Goal: Find specific page/section: Find specific page/section

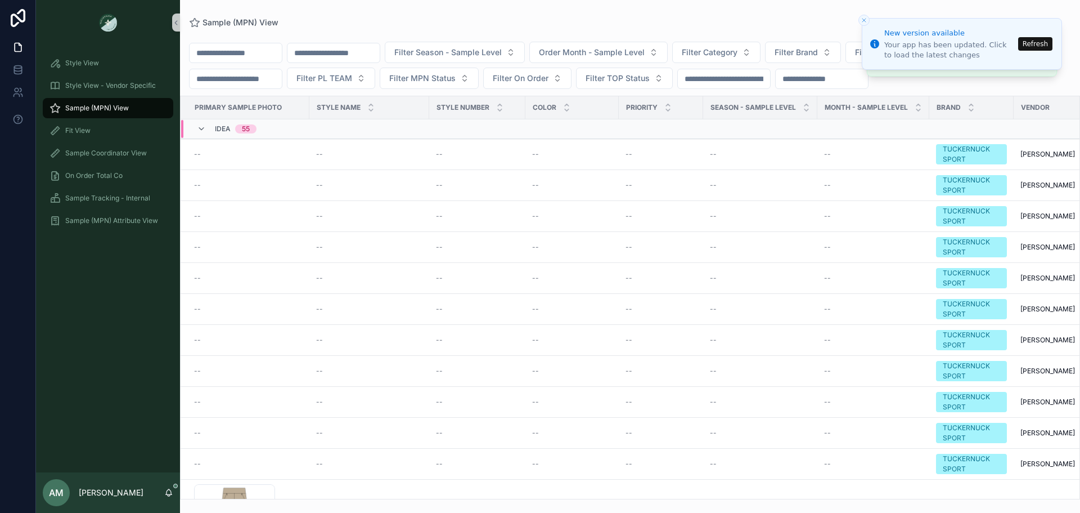
drag, startPoint x: 277, startPoint y: 52, endPoint x: 351, endPoint y: 51, distance: 74.3
click at [351, 51] on input "scrollable content" at bounding box center [334, 53] width 92 height 16
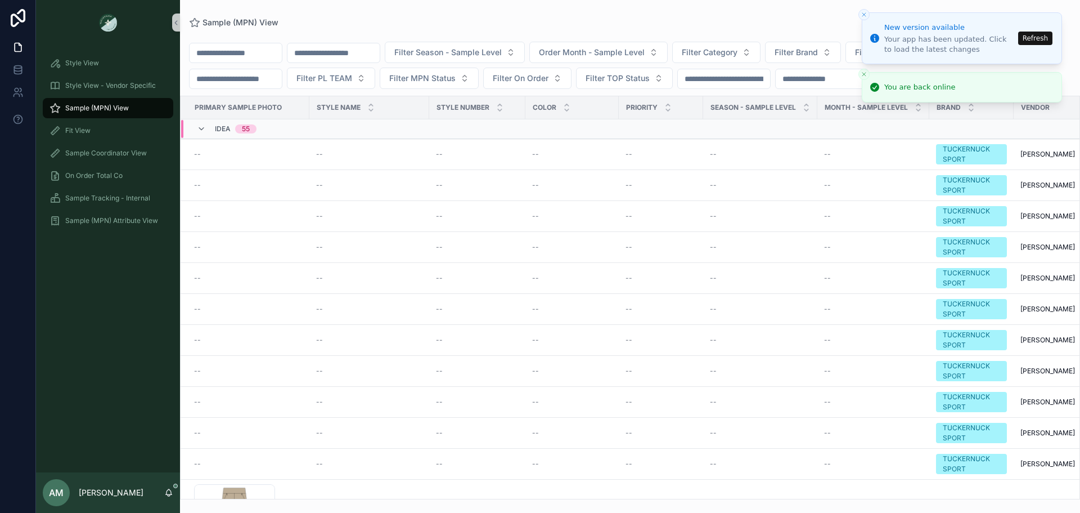
click at [1034, 37] on button "Refresh" at bounding box center [1035, 39] width 34 height 14
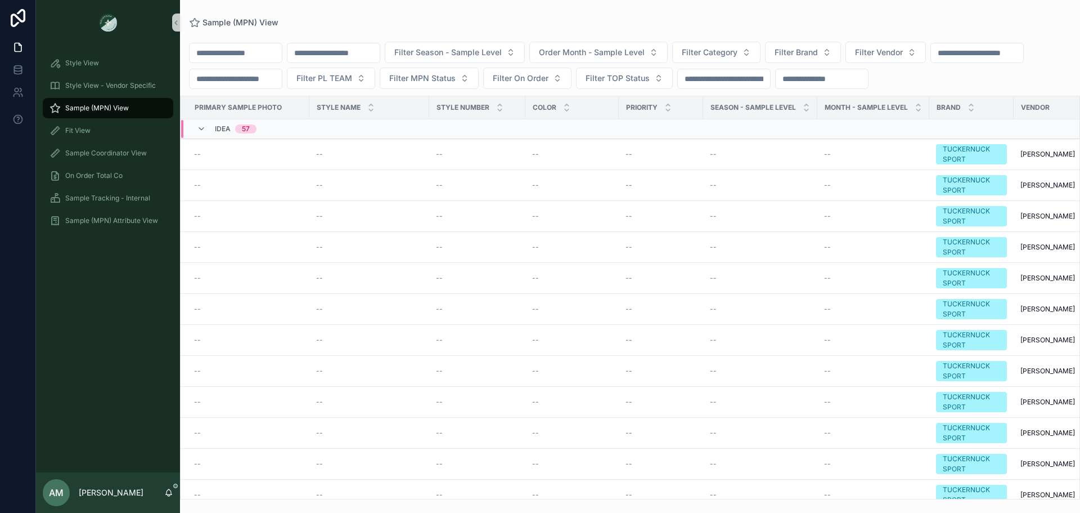
click at [380, 52] on input "scrollable content" at bounding box center [334, 53] width 92 height 16
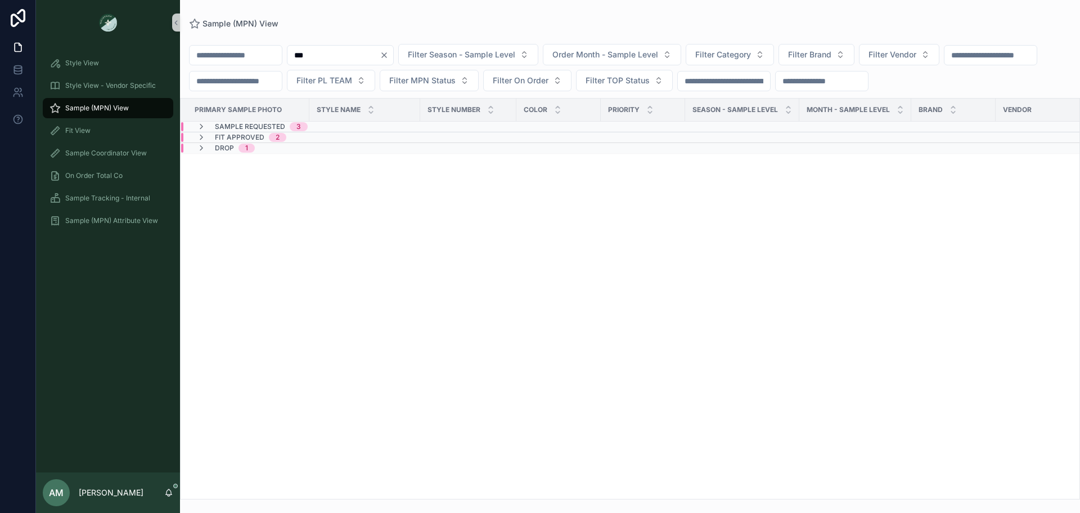
type input "***"
click at [343, 131] on div "Sample Requested 3" at bounding box center [348, 126] width 335 height 9
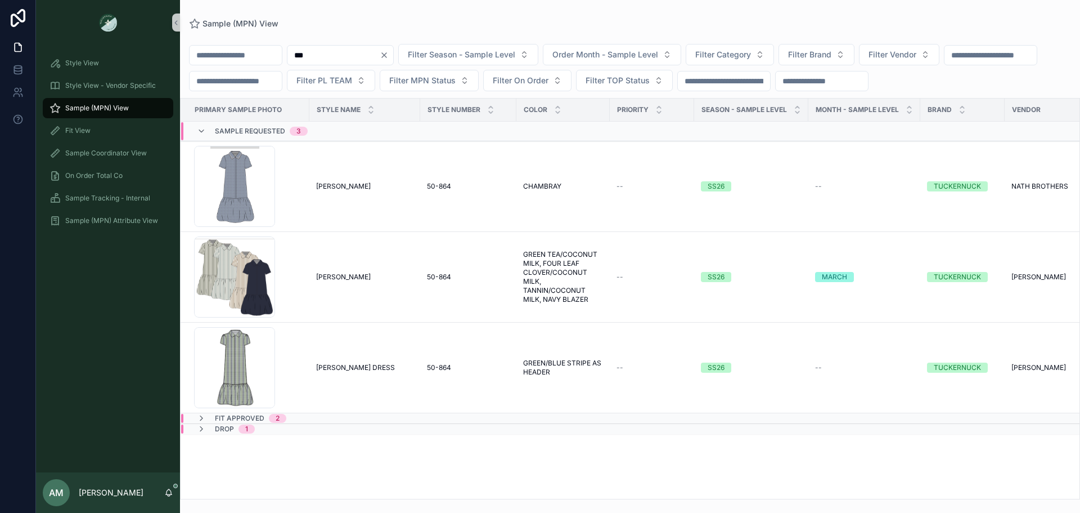
click at [343, 140] on div "Sample Requested 3" at bounding box center [348, 131] width 335 height 18
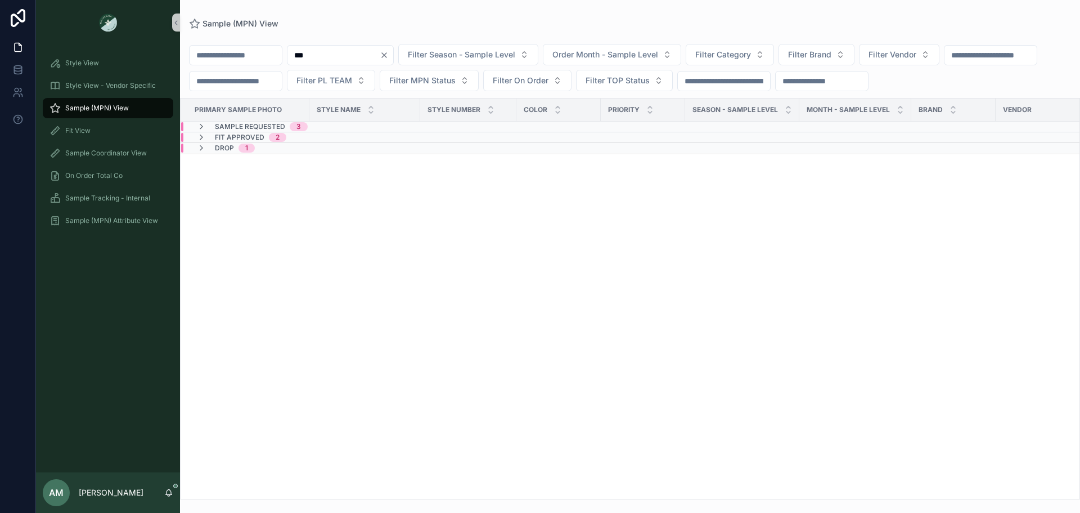
click at [350, 142] on div "Fit Approved 2" at bounding box center [348, 137] width 335 height 9
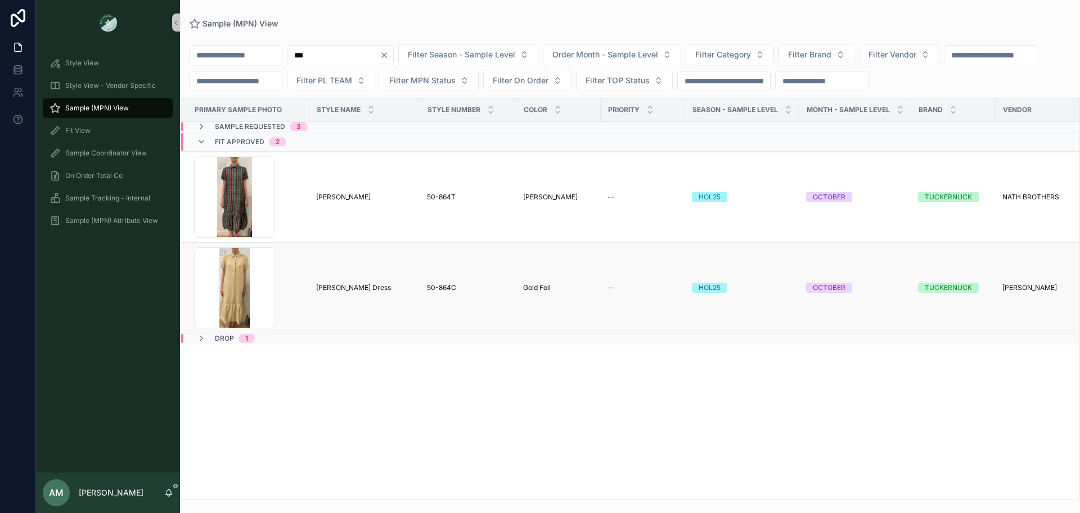
click at [340, 292] on span "[PERSON_NAME] Dress" at bounding box center [353, 287] width 75 height 9
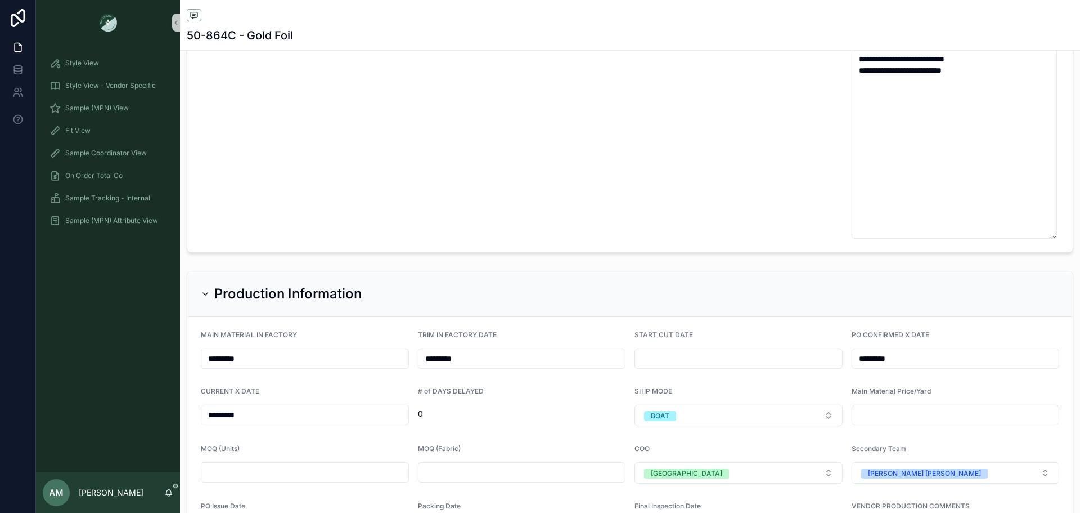
scroll to position [2870, 0]
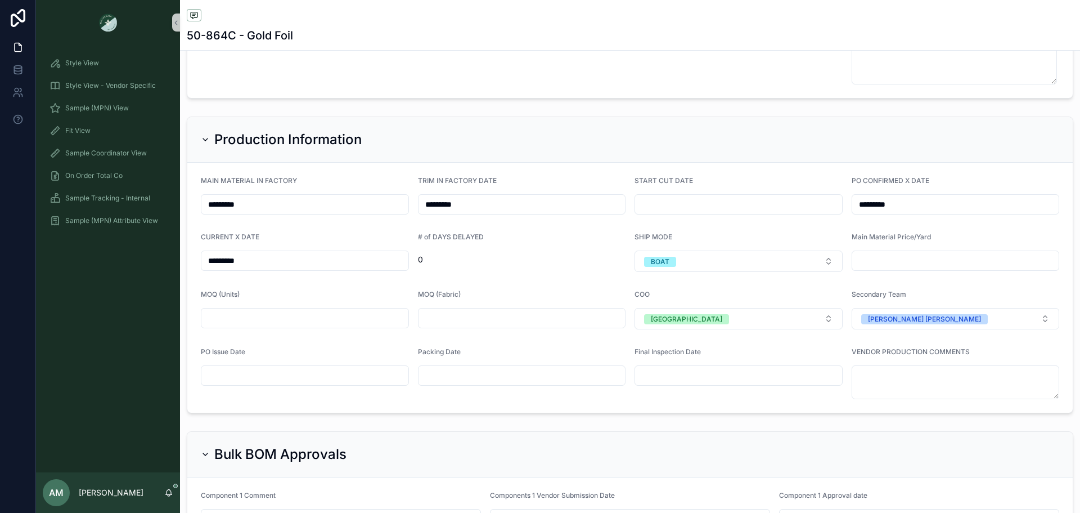
click at [285, 261] on input "*********" at bounding box center [304, 261] width 207 height 16
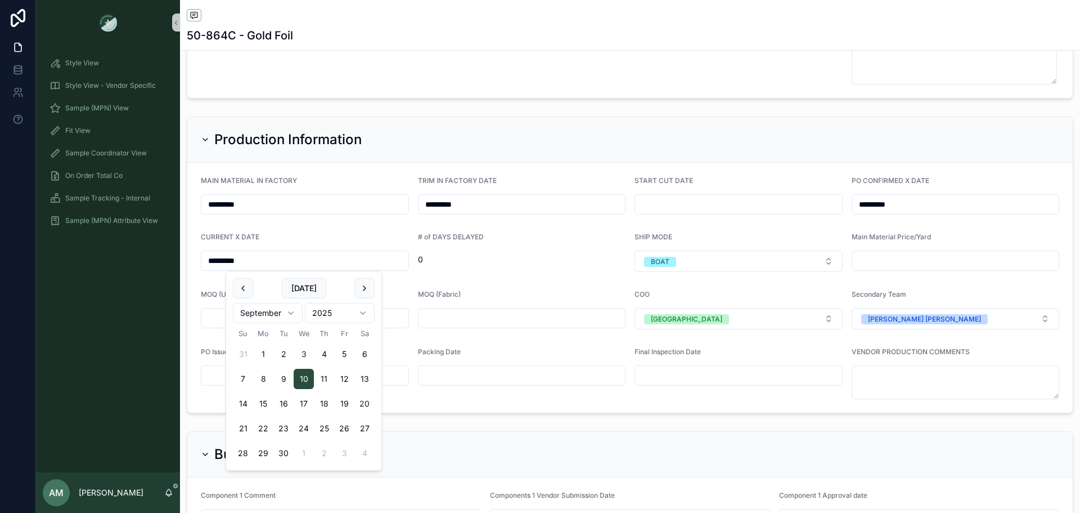
click at [360, 404] on button "20" at bounding box center [364, 403] width 20 height 20
type input "*********"
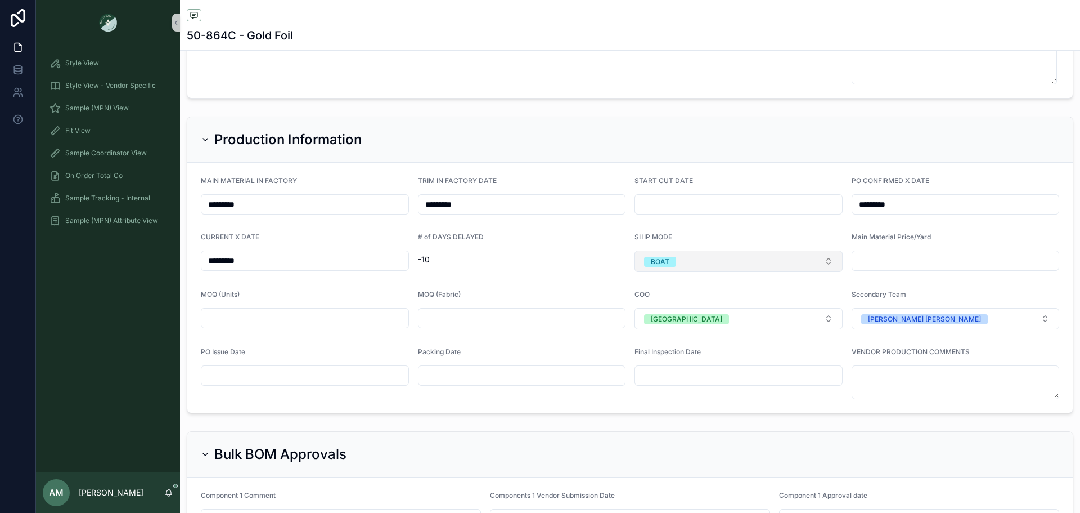
click at [704, 267] on button "BOAT" at bounding box center [739, 260] width 208 height 21
click at [693, 318] on div "AIR" at bounding box center [734, 323] width 200 height 17
click at [123, 104] on span "Sample (MPN) View" at bounding box center [97, 108] width 64 height 9
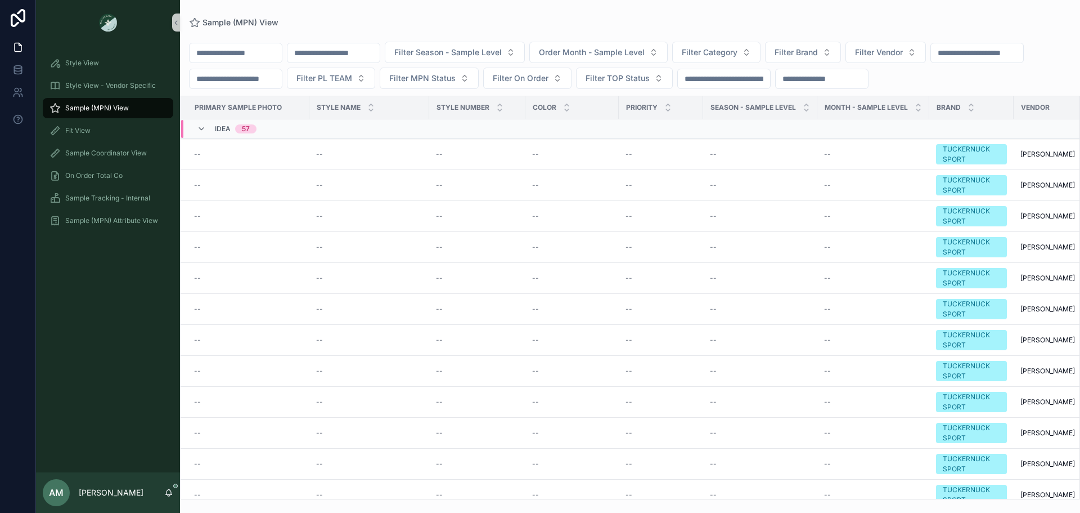
click at [347, 49] on input "scrollable content" at bounding box center [334, 53] width 92 height 16
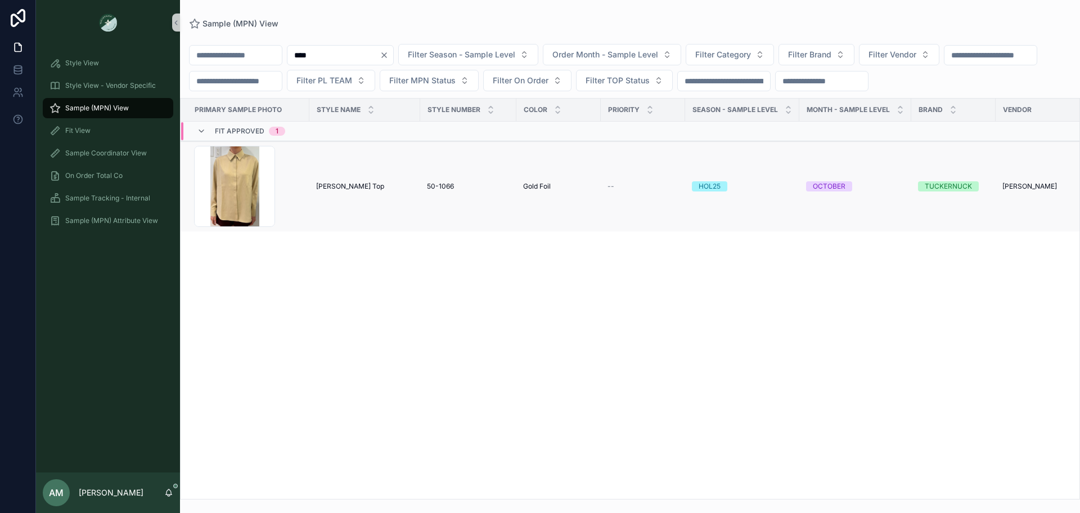
type input "****"
click at [315, 210] on td "[PERSON_NAME] Top [PERSON_NAME] Top" at bounding box center [364, 186] width 111 height 91
click at [329, 191] on span "[PERSON_NAME] Top" at bounding box center [350, 186] width 68 height 9
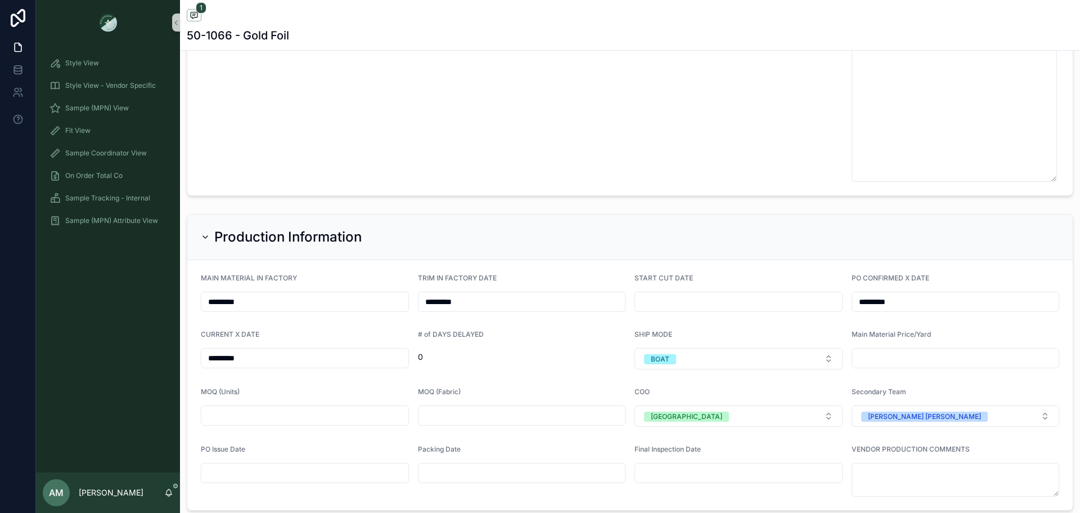
scroll to position [2813, 0]
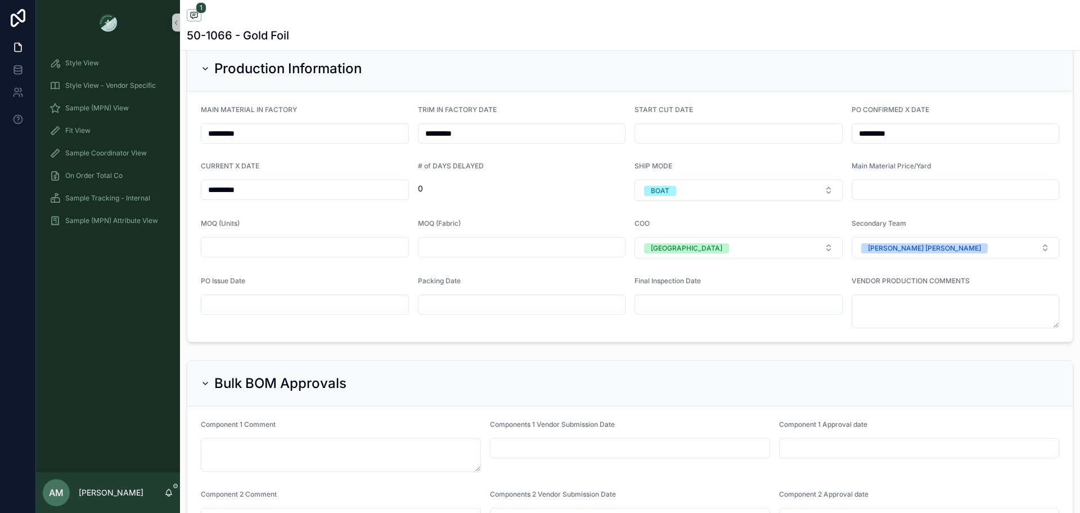
click at [333, 195] on input "*********" at bounding box center [304, 190] width 207 height 16
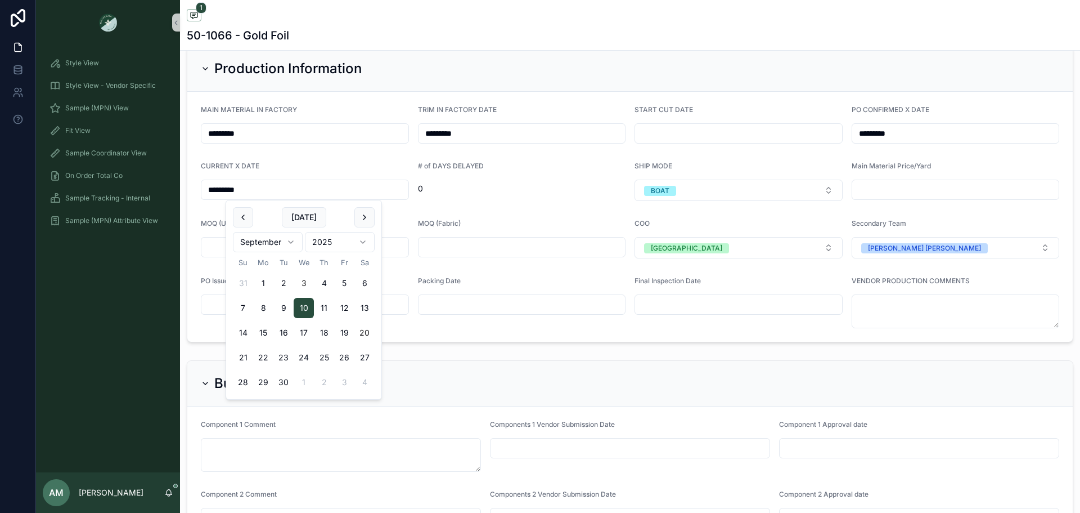
click at [365, 334] on button "20" at bounding box center [364, 332] width 20 height 20
type input "*********"
click at [554, 201] on div "# of DAYS DELAYED 0" at bounding box center [522, 180] width 208 height 39
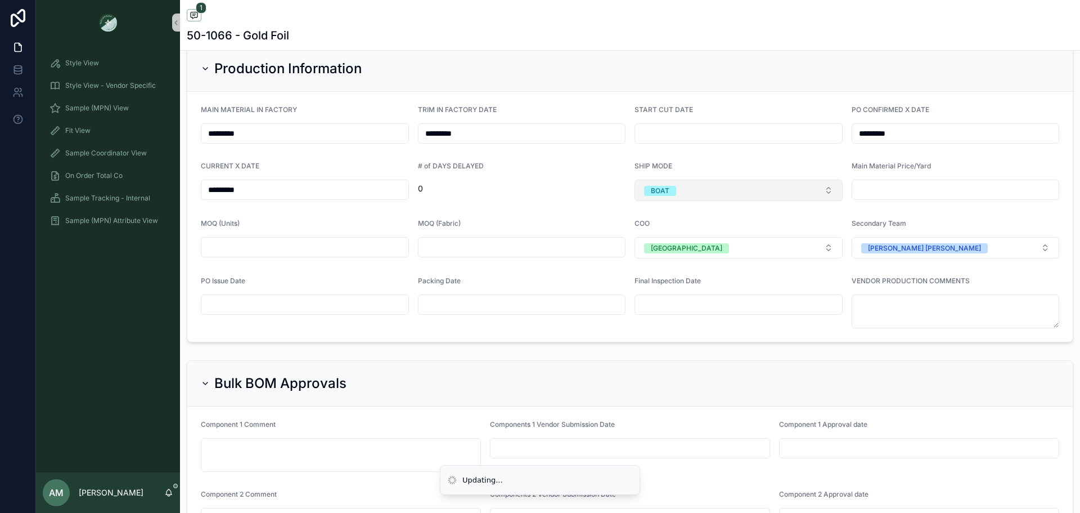
click at [671, 196] on button "BOAT" at bounding box center [739, 189] width 208 height 21
click at [668, 255] on div "AIR" at bounding box center [734, 252] width 200 height 17
drag, startPoint x: 125, startPoint y: 106, endPoint x: 134, endPoint y: 103, distance: 9.1
click at [125, 106] on span "Sample (MPN) View" at bounding box center [97, 108] width 64 height 9
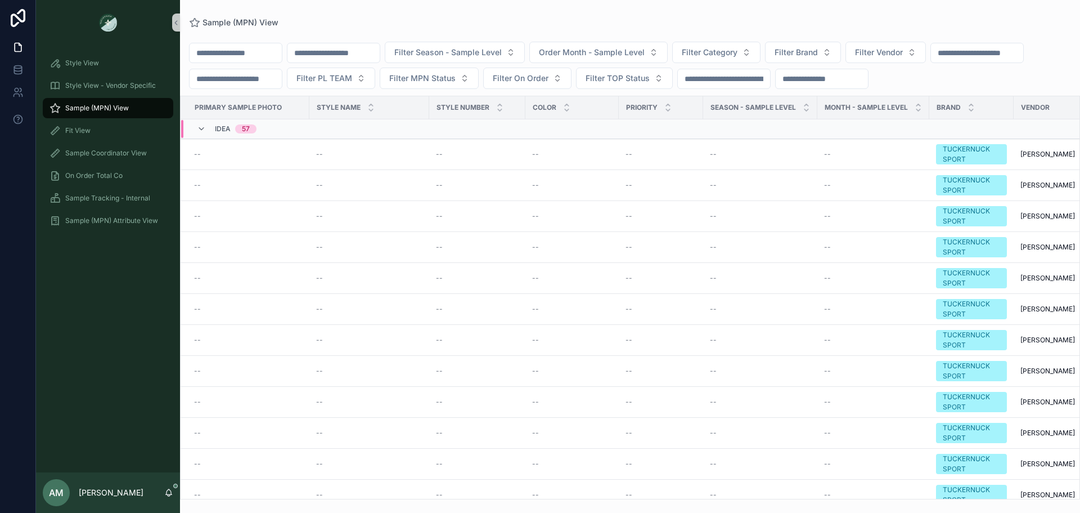
click at [360, 54] on input "scrollable content" at bounding box center [334, 53] width 92 height 16
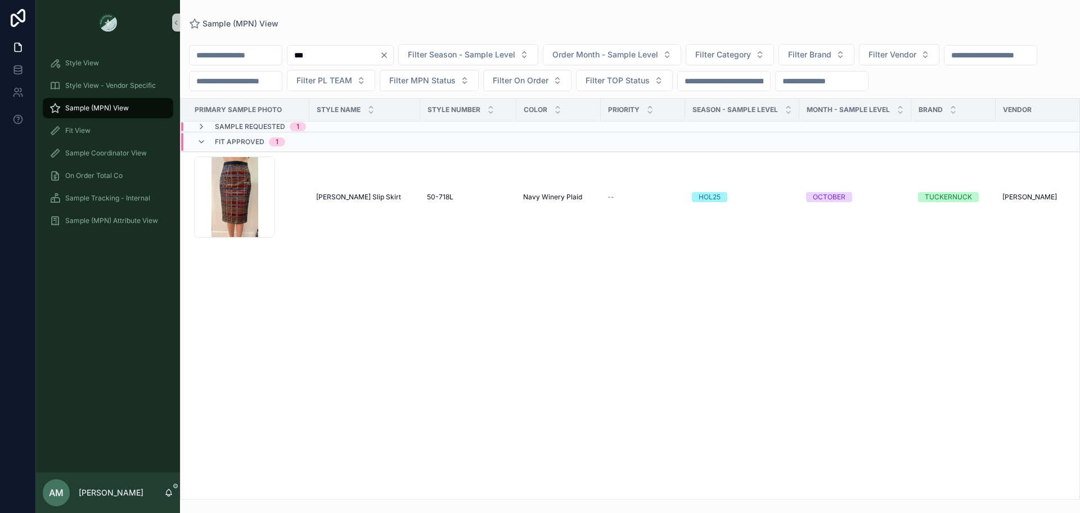
type input "***"
click at [329, 131] on div "Sample Requested 1" at bounding box center [348, 126] width 335 height 9
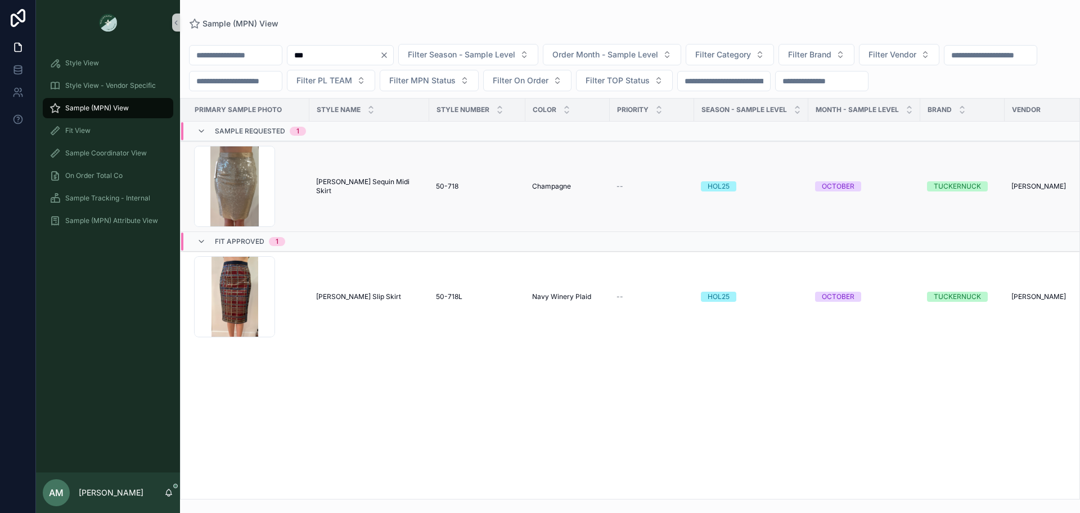
click at [356, 195] on span "[PERSON_NAME] Sequin Midi Skirt" at bounding box center [369, 186] width 106 height 18
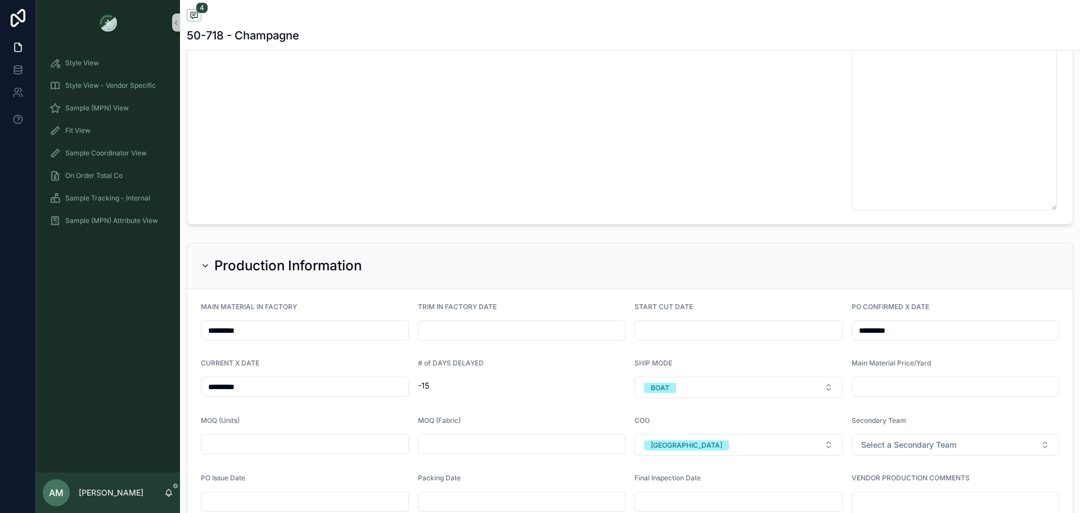
scroll to position [2982, 0]
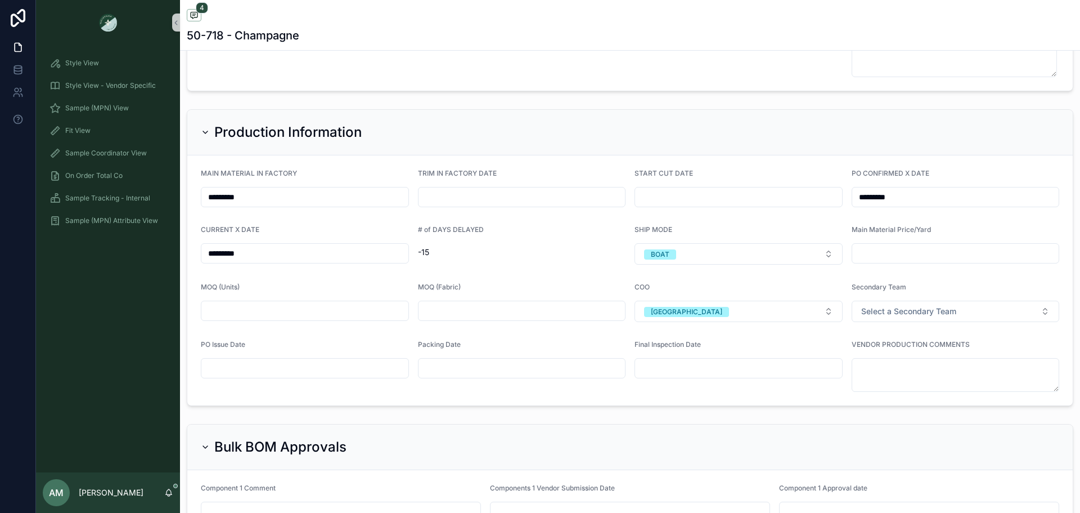
click at [289, 251] on input "*********" at bounding box center [304, 253] width 207 height 16
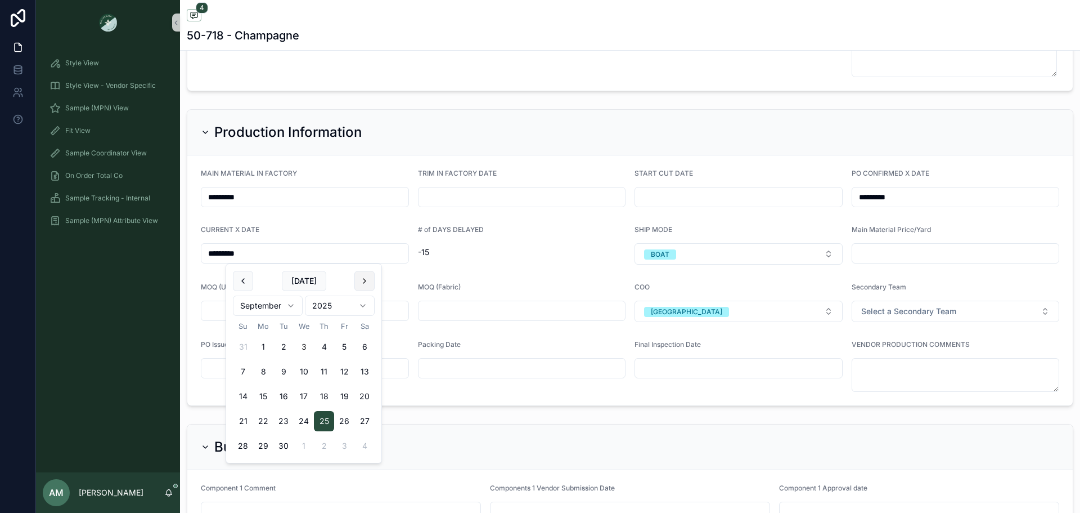
click at [354, 285] on button "scrollable content" at bounding box center [364, 281] width 20 height 20
click at [304, 393] on button "15" at bounding box center [304, 396] width 20 height 20
type input "**********"
click at [646, 257] on span "BOAT" at bounding box center [660, 254] width 32 height 10
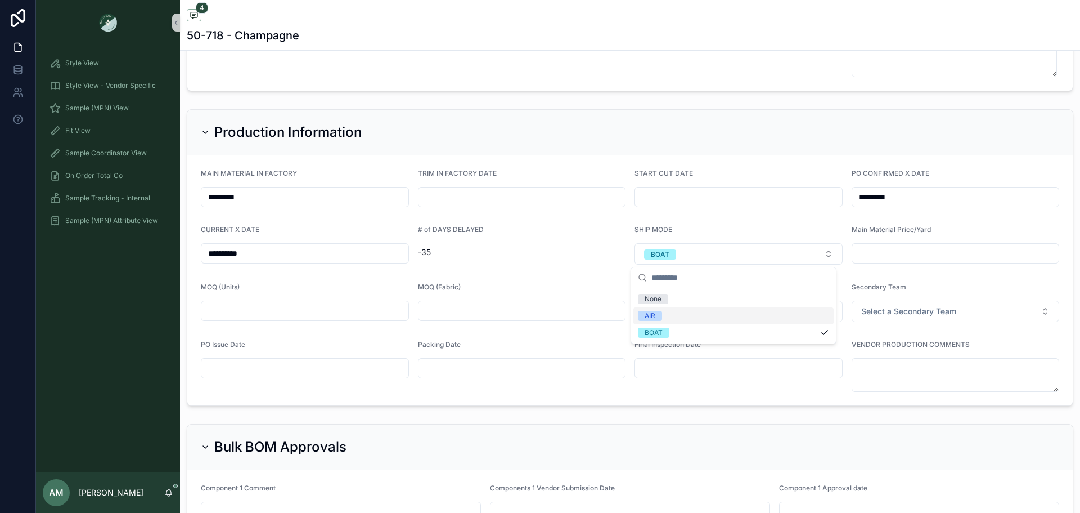
click at [675, 319] on div "AIR" at bounding box center [734, 315] width 200 height 17
click at [146, 114] on div "Sample (MPN) View" at bounding box center [108, 108] width 117 height 18
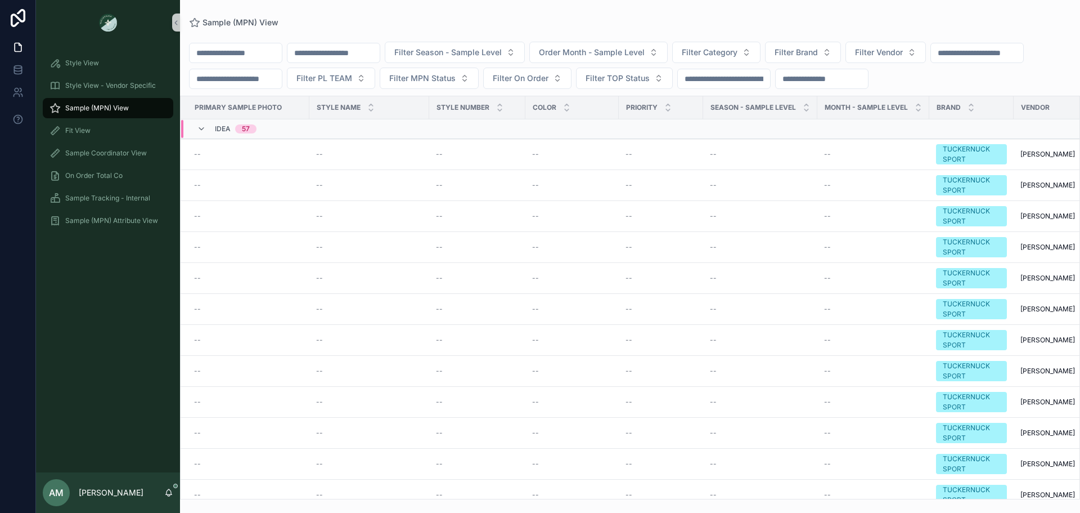
click at [366, 54] on input "scrollable content" at bounding box center [334, 53] width 92 height 16
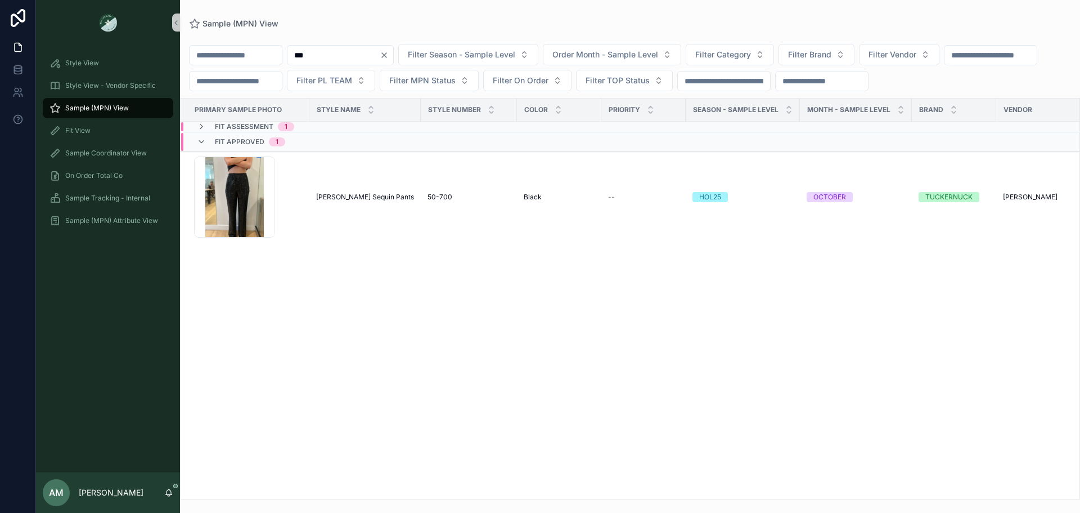
type input "***"
click at [338, 131] on div "Fit Assessment 1" at bounding box center [348, 126] width 335 height 9
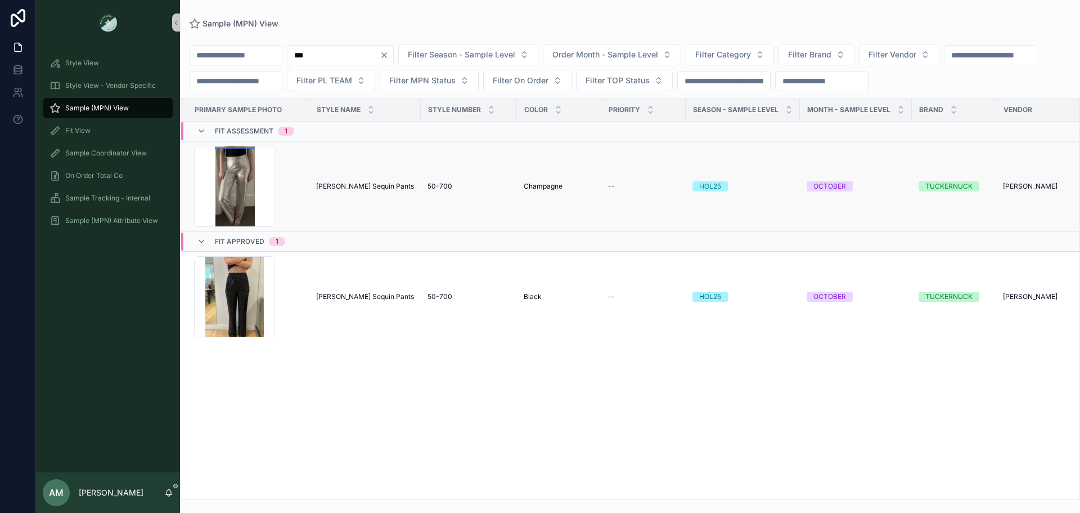
click at [348, 191] on span "[PERSON_NAME] Sequin Pants" at bounding box center [365, 186] width 98 height 9
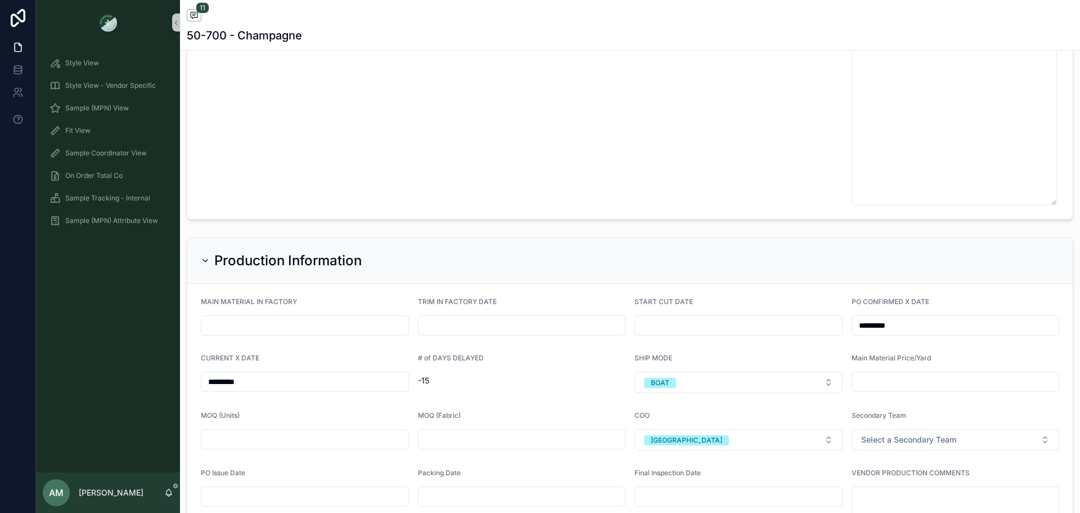
scroll to position [3038, 0]
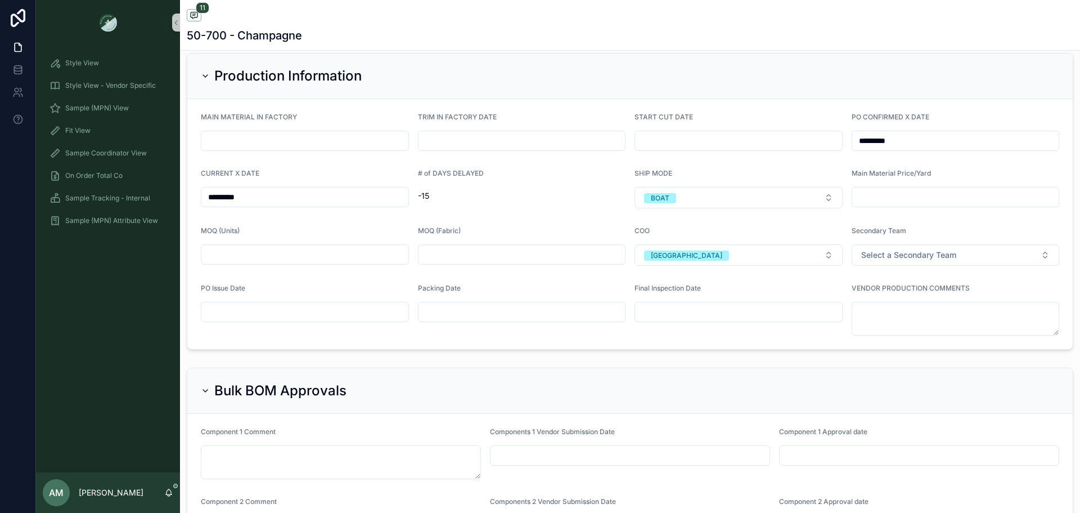
click at [343, 201] on input "*********" at bounding box center [304, 197] width 207 height 16
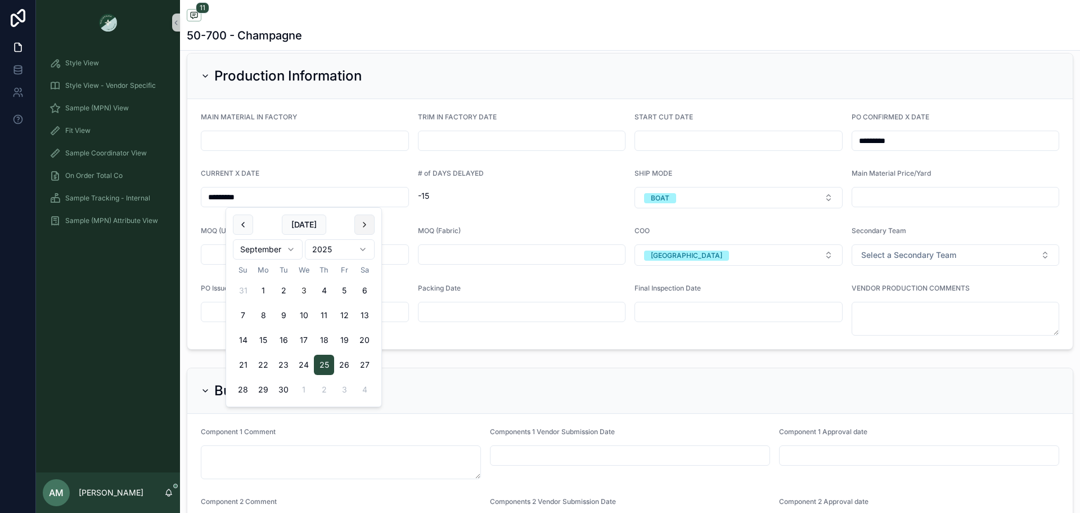
click at [372, 227] on button "scrollable content" at bounding box center [364, 224] width 20 height 20
click at [304, 338] on button "15" at bounding box center [304, 340] width 20 height 20
type input "**********"
click at [669, 200] on span "BOAT" at bounding box center [660, 198] width 32 height 10
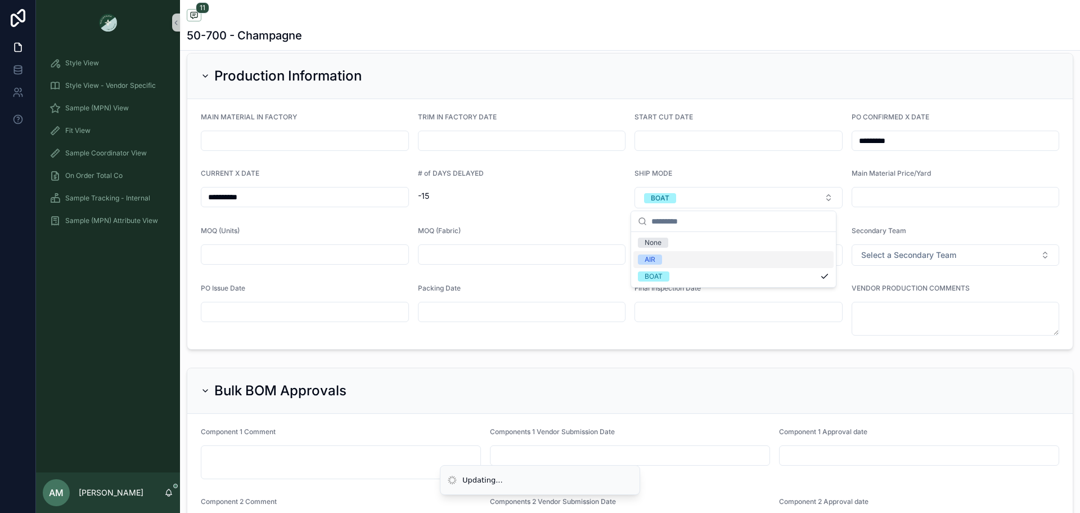
click at [681, 262] on div "AIR" at bounding box center [734, 259] width 200 height 17
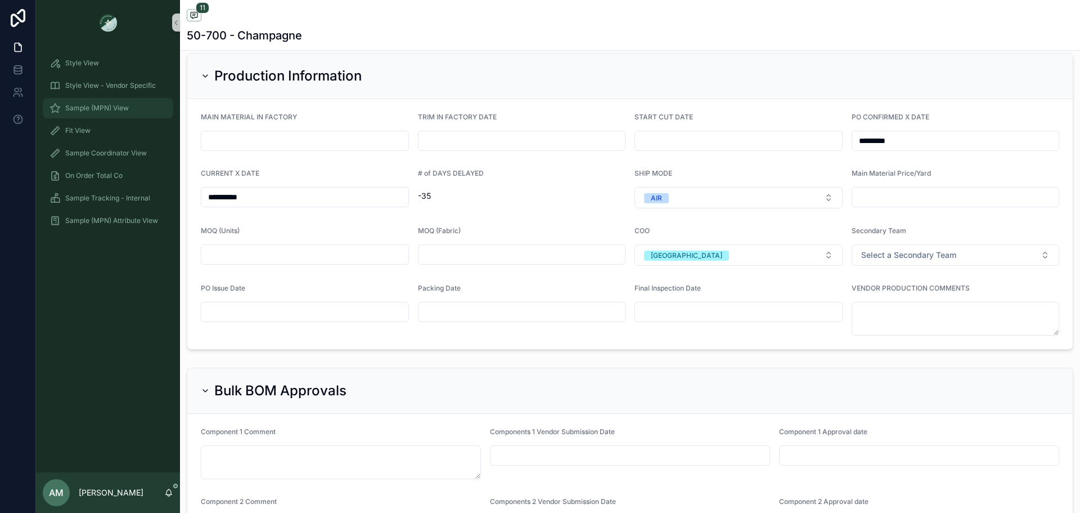
click at [136, 113] on div "Sample (MPN) View" at bounding box center [108, 108] width 117 height 18
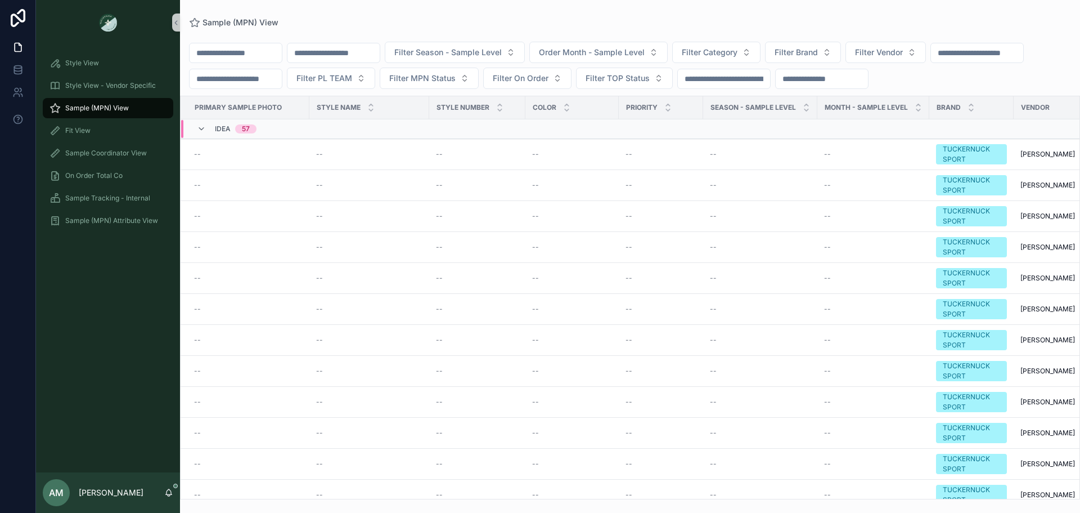
click at [367, 53] on input "scrollable content" at bounding box center [334, 53] width 92 height 16
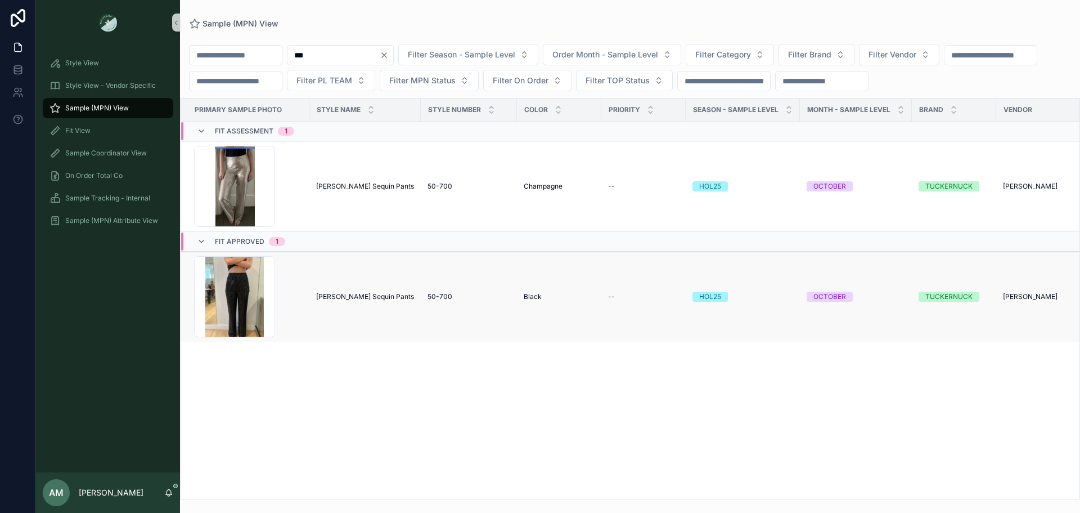
type input "***"
click at [323, 301] on span "[PERSON_NAME] Sequin Pants" at bounding box center [365, 296] width 98 height 9
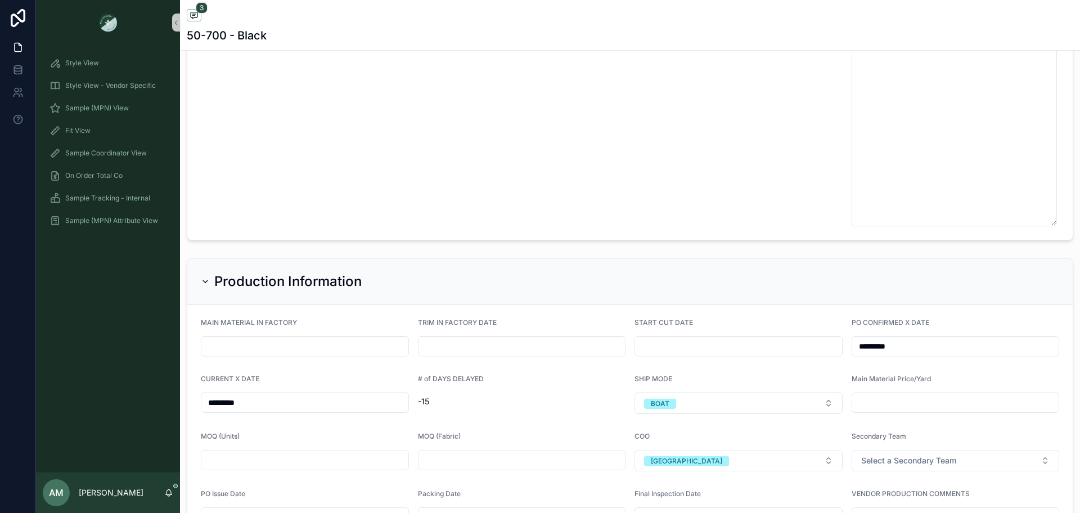
scroll to position [3095, 0]
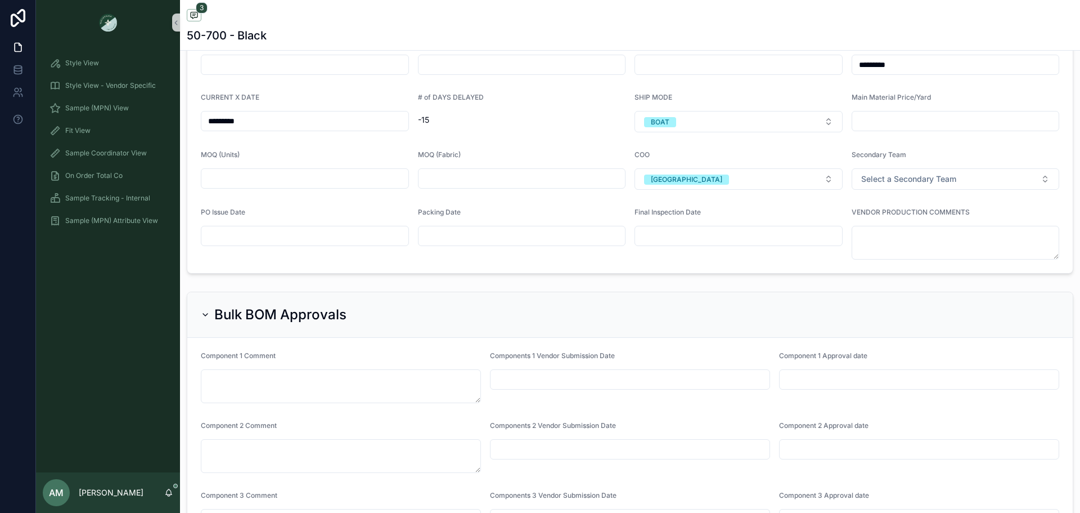
click at [341, 120] on input "*********" at bounding box center [304, 121] width 207 height 16
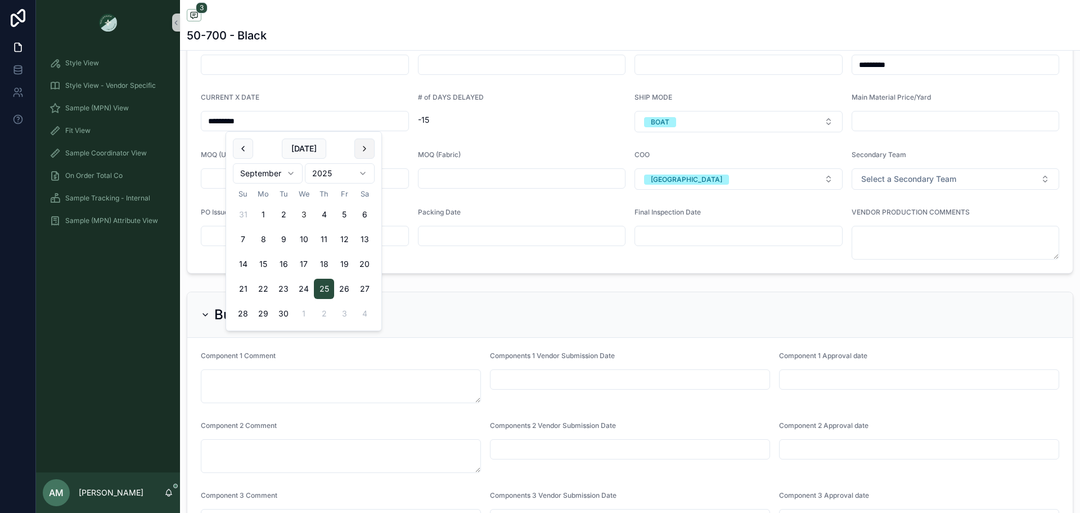
click at [370, 151] on button "scrollable content" at bounding box center [364, 148] width 20 height 20
click at [304, 259] on button "15" at bounding box center [304, 264] width 20 height 20
type input "**********"
click at [654, 123] on div "BOAT" at bounding box center [660, 122] width 19 height 10
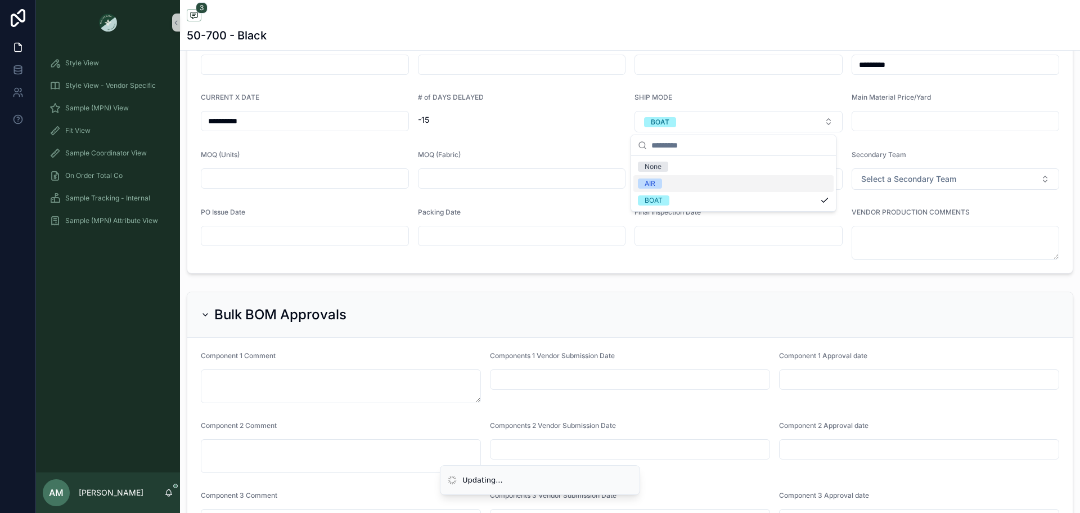
click at [685, 185] on div "AIR" at bounding box center [734, 183] width 200 height 17
click at [567, 123] on span "-15" at bounding box center [522, 119] width 208 height 11
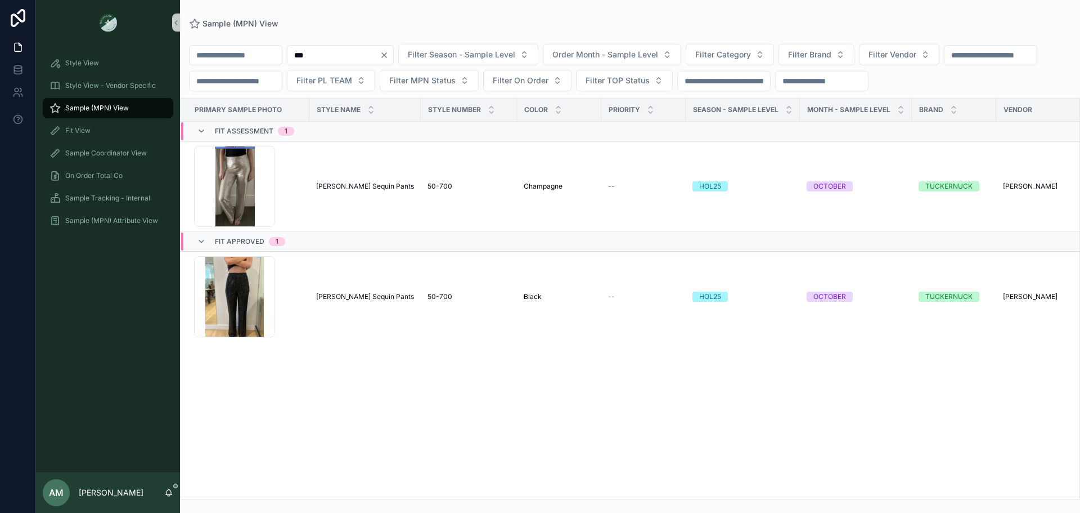
click at [393, 53] on button "Clear" at bounding box center [387, 55] width 14 height 9
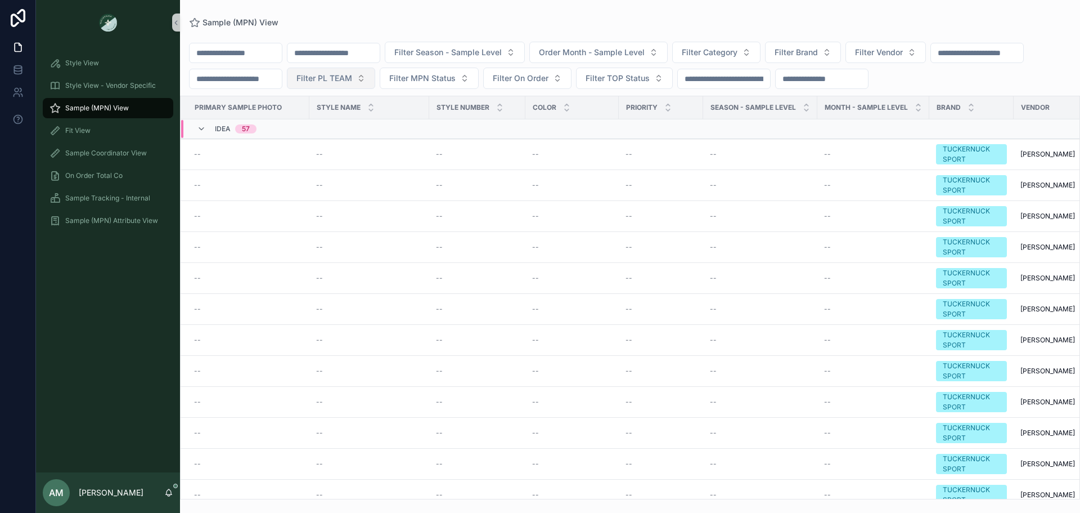
click at [352, 73] on span "Filter PL TEAM" at bounding box center [325, 78] width 56 height 11
click at [493, 141] on div "[GEOGRAPHIC_DATA]" at bounding box center [486, 142] width 135 height 18
click at [290, 131] on div "Idea 50" at bounding box center [353, 129] width 344 height 18
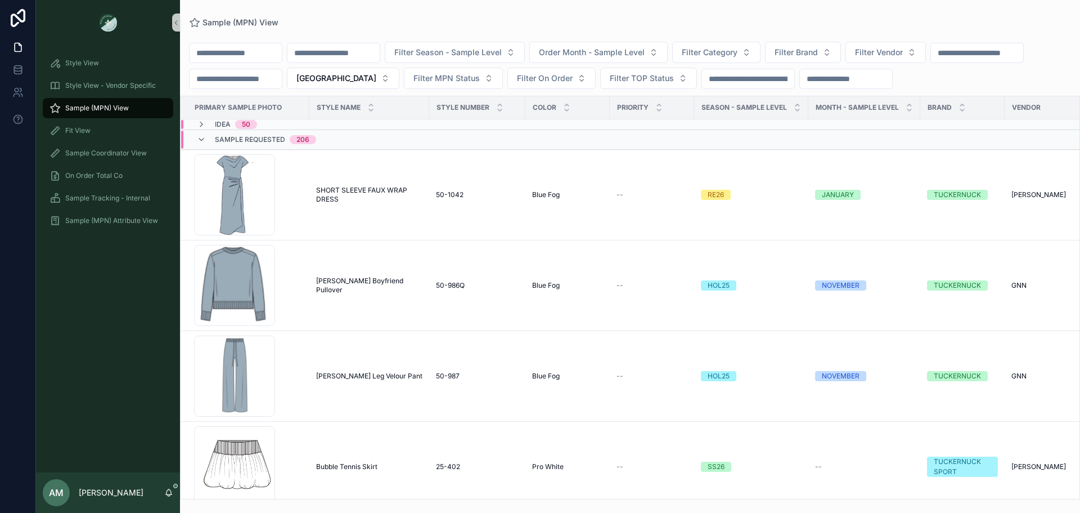
click at [349, 137] on div "Sample Requested 206" at bounding box center [353, 140] width 344 height 18
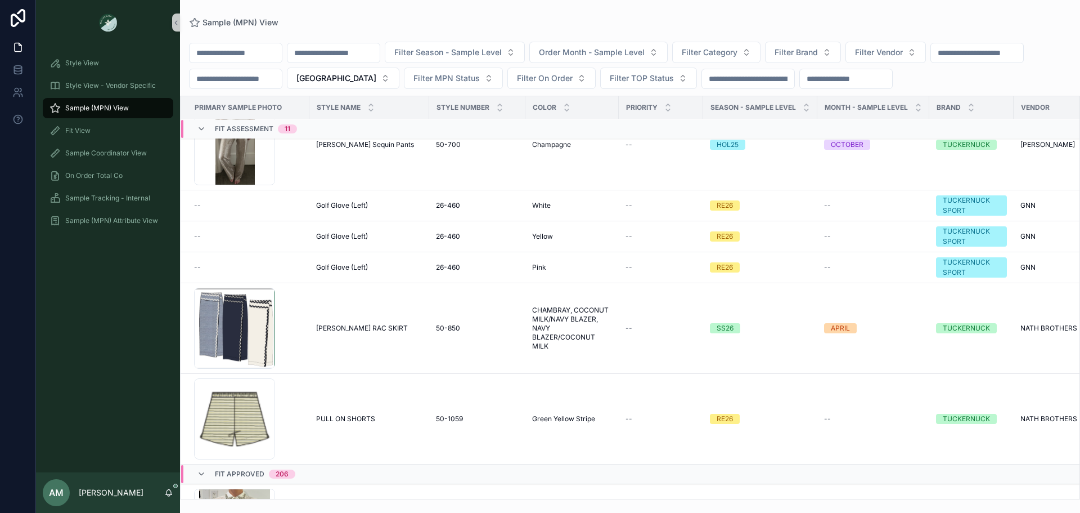
scroll to position [619, 0]
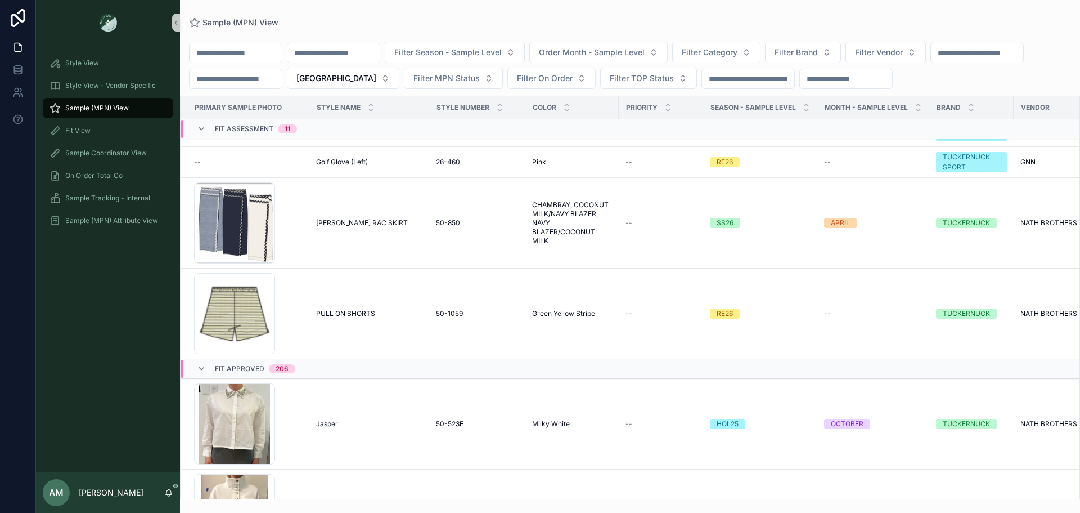
click at [316, 131] on div "Fit Assessment 11" at bounding box center [353, 129] width 344 height 18
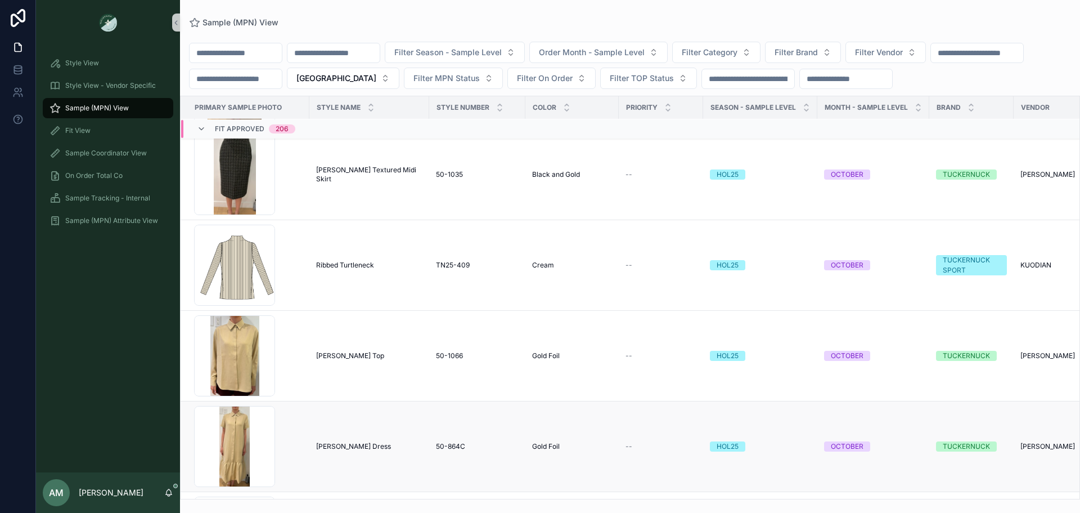
scroll to position [6441, 0]
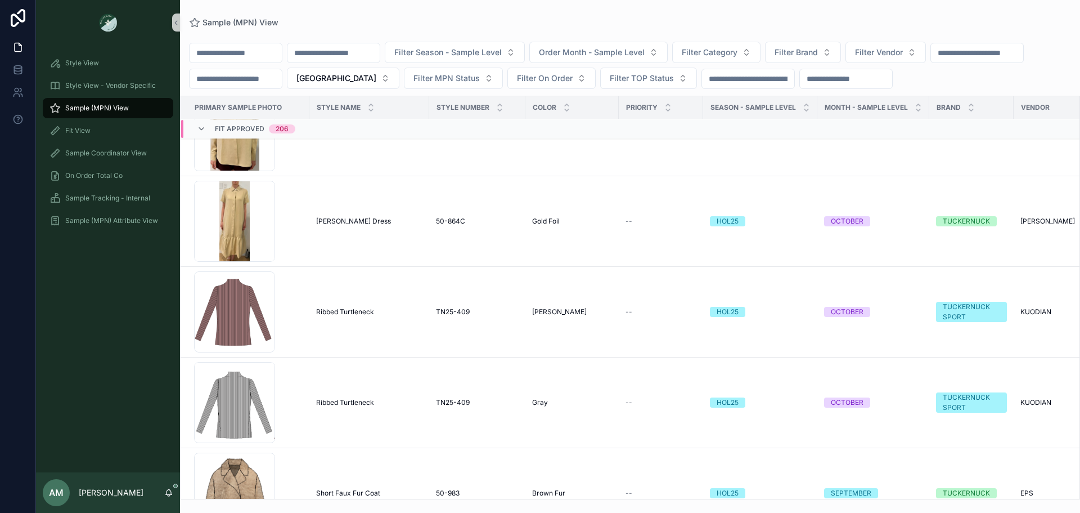
click at [318, 129] on div "Fit Approved 206" at bounding box center [353, 129] width 344 height 18
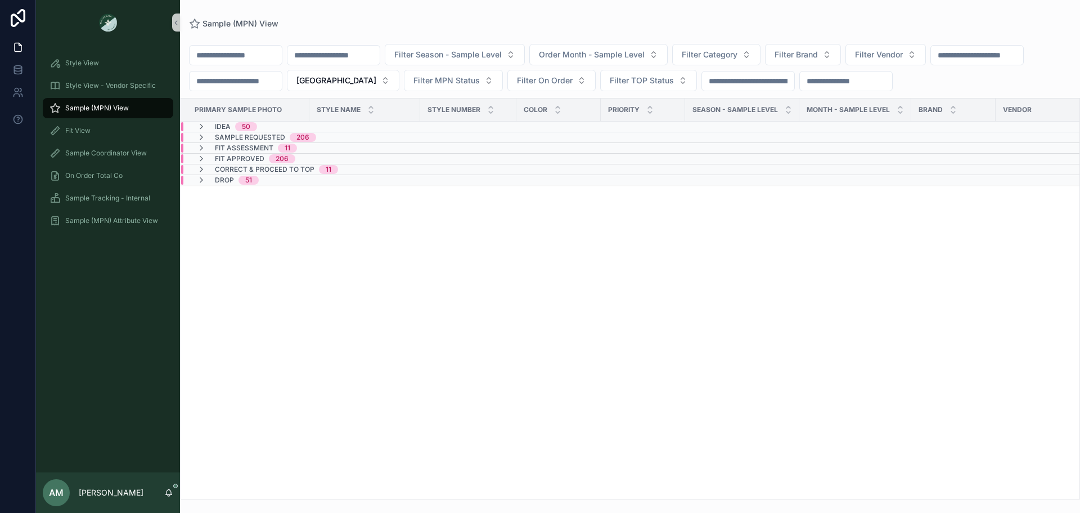
click at [379, 168] on div "Correct & Proceed to TOP 11" at bounding box center [348, 169] width 335 height 9
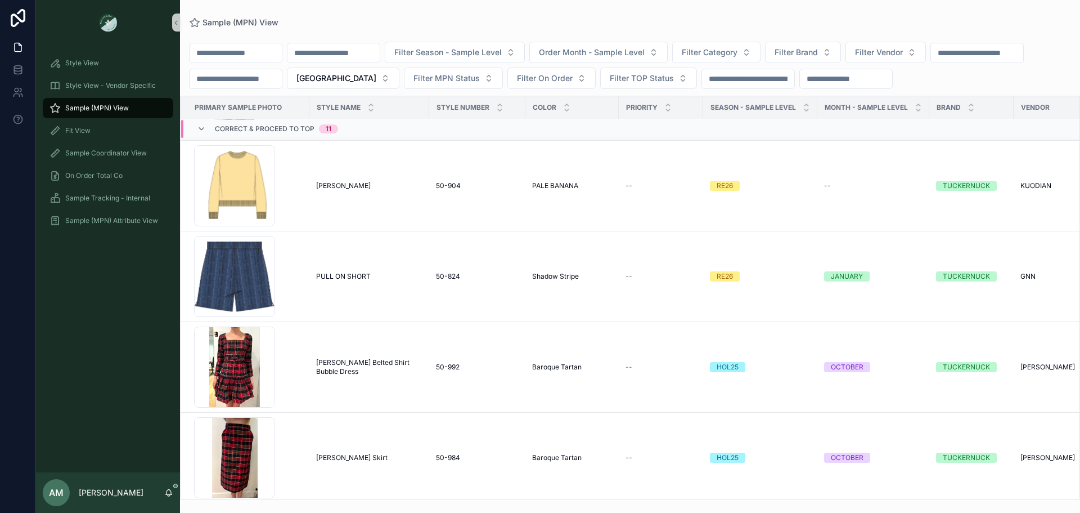
scroll to position [699, 0]
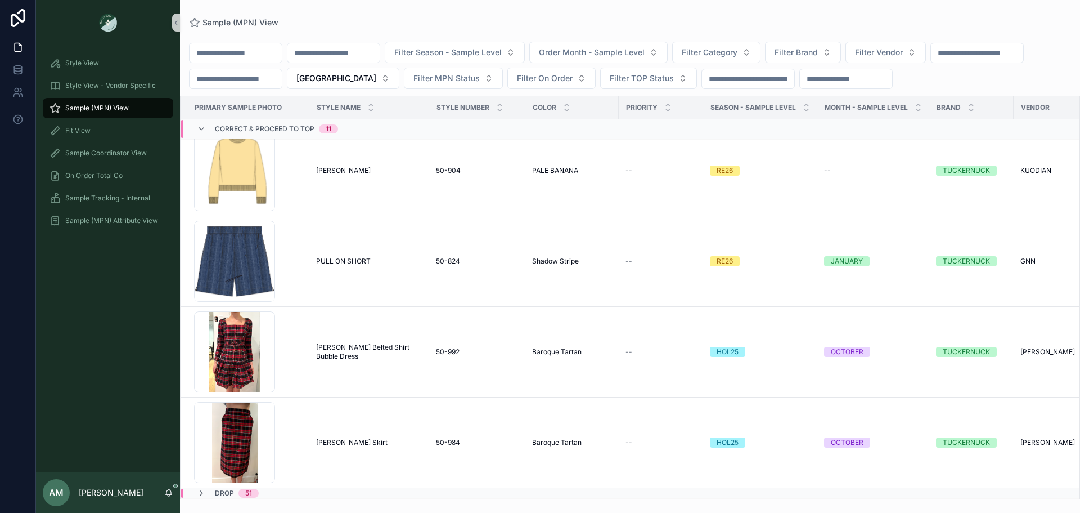
click at [376, 129] on div "Correct & Proceed to TOP 11" at bounding box center [353, 129] width 344 height 18
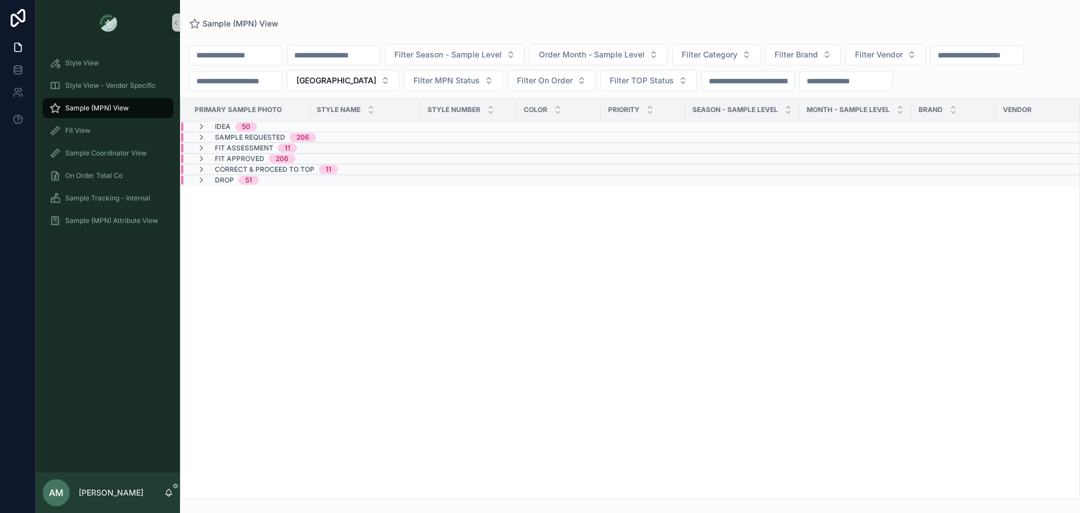
scroll to position [0, 0]
click at [346, 54] on input "scrollable content" at bounding box center [334, 55] width 92 height 16
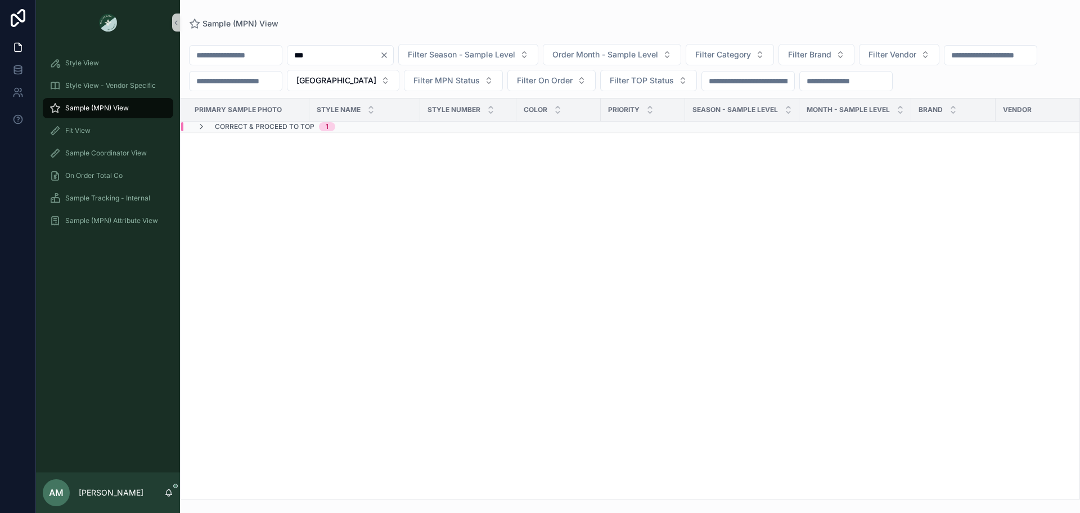
type input "***"
click at [354, 126] on div "Correct & Proceed to TOP 1" at bounding box center [348, 126] width 335 height 9
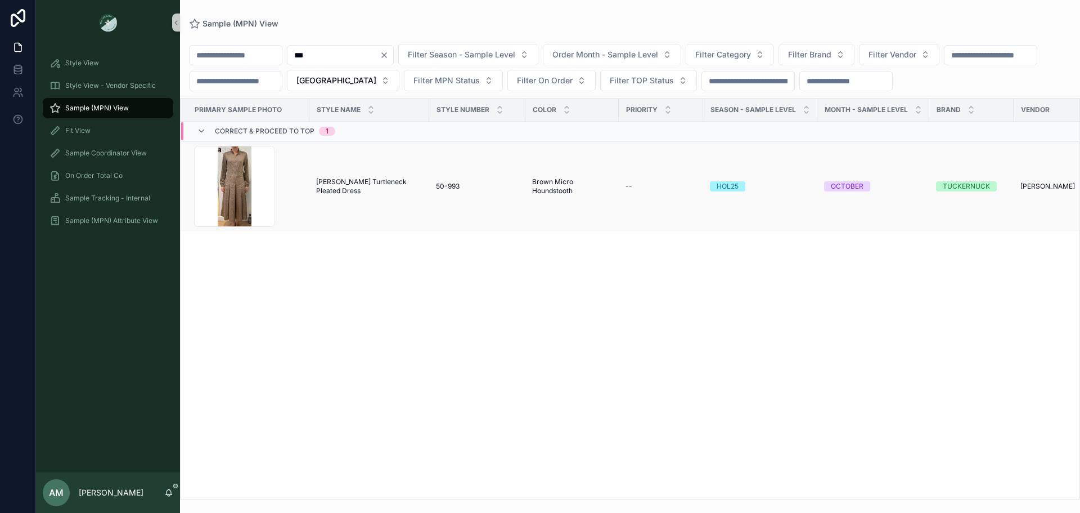
click at [365, 183] on span "[PERSON_NAME] Turtleneck Pleated Dress" at bounding box center [369, 186] width 106 height 18
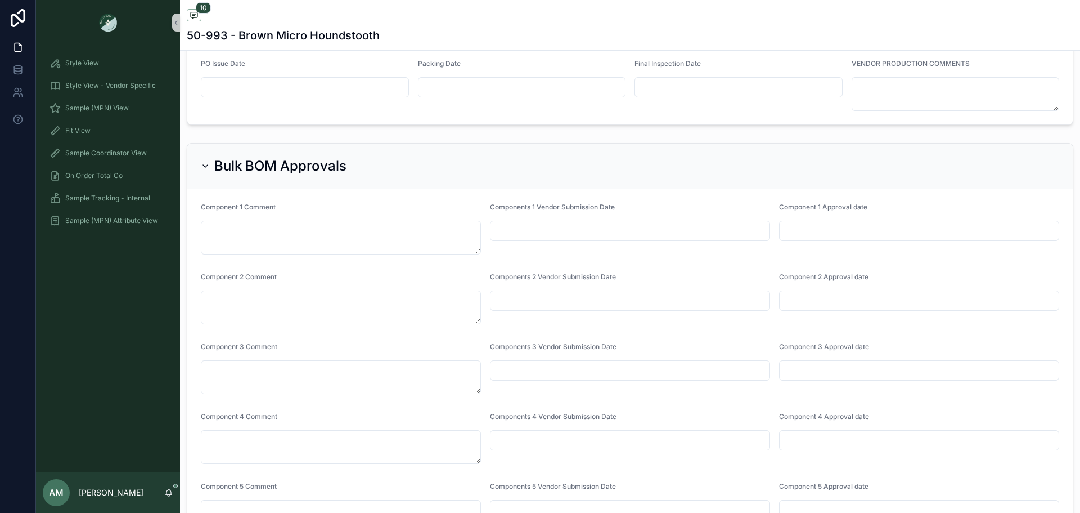
scroll to position [3087, 0]
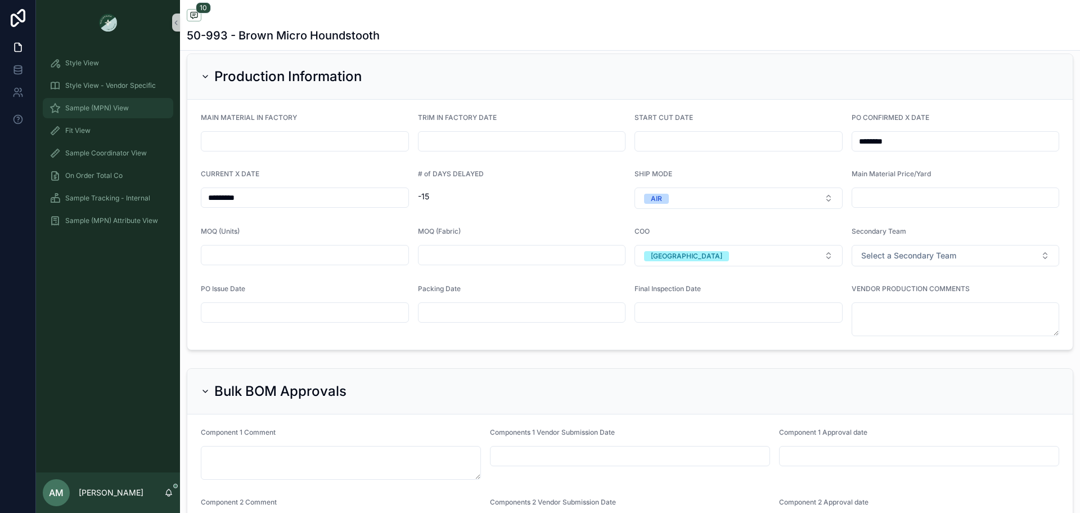
click at [132, 101] on div "Sample (MPN) View" at bounding box center [108, 108] width 117 height 18
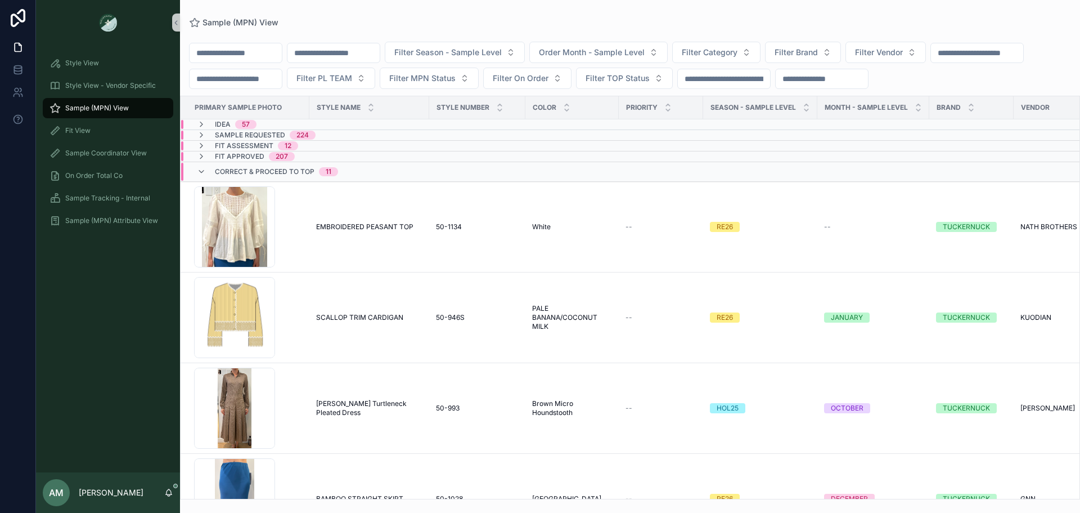
click at [363, 55] on input "scrollable content" at bounding box center [334, 53] width 92 height 16
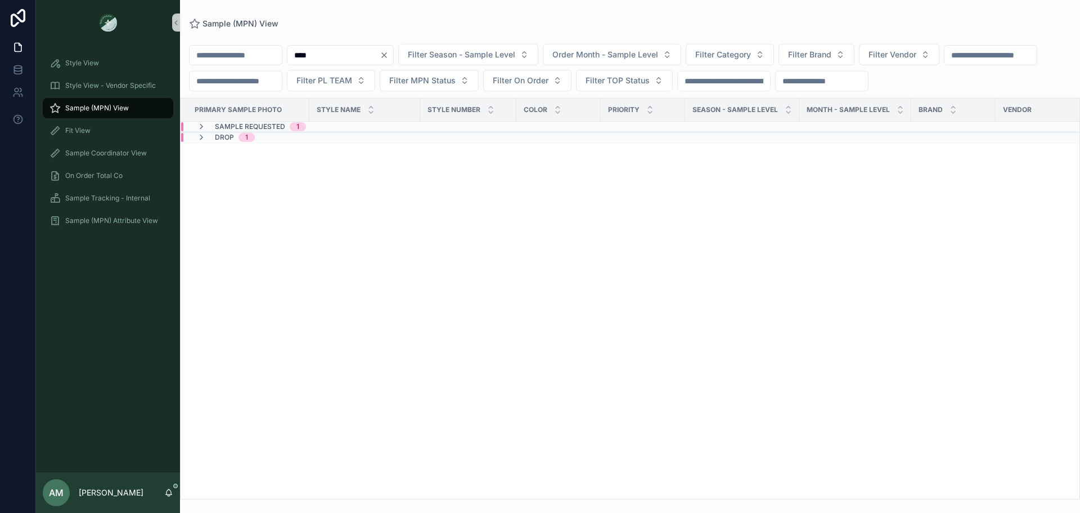
type input "****"
click at [362, 131] on div "Sample Requested 1" at bounding box center [348, 126] width 335 height 9
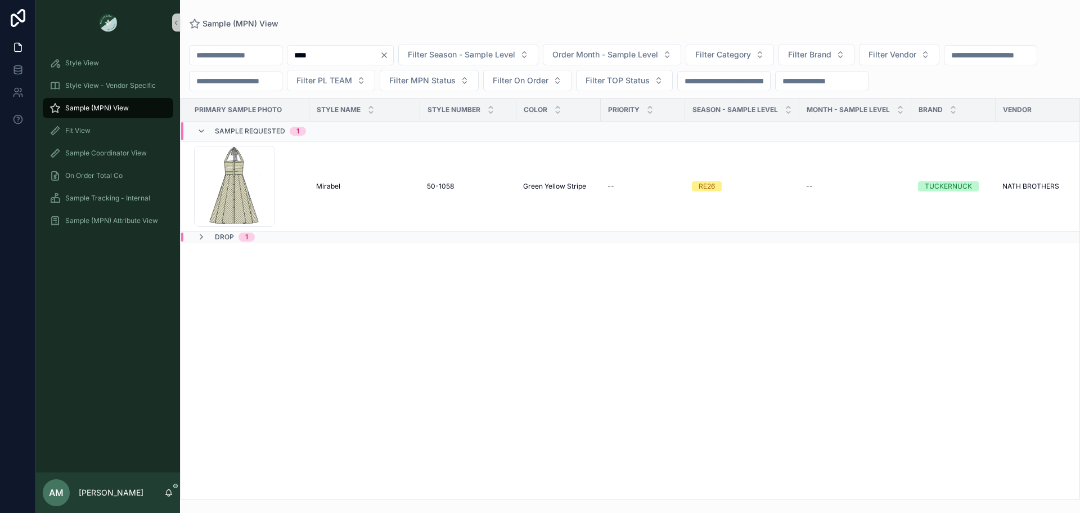
click at [355, 241] on div "Drop 1" at bounding box center [348, 236] width 335 height 9
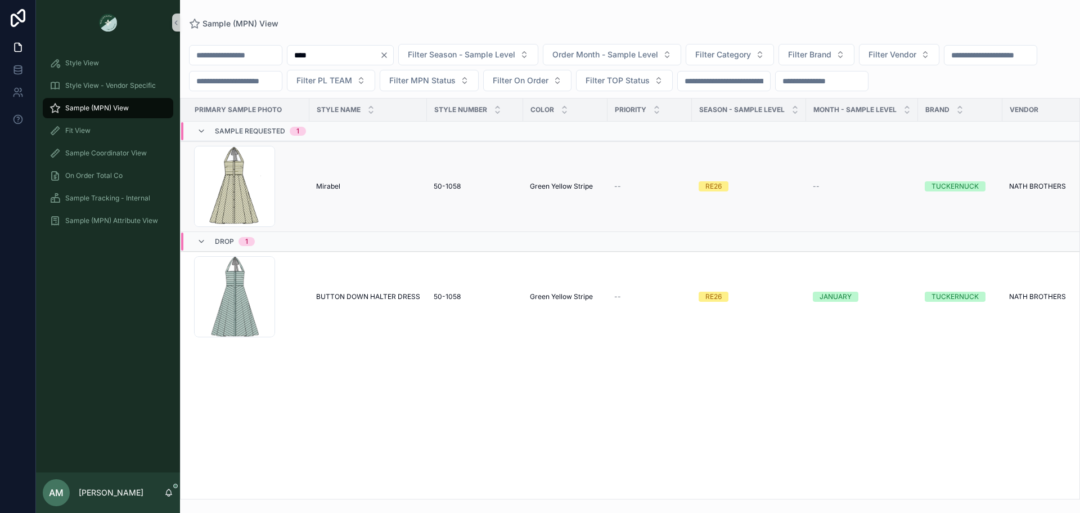
click at [330, 191] on span "Mirabel" at bounding box center [328, 186] width 24 height 9
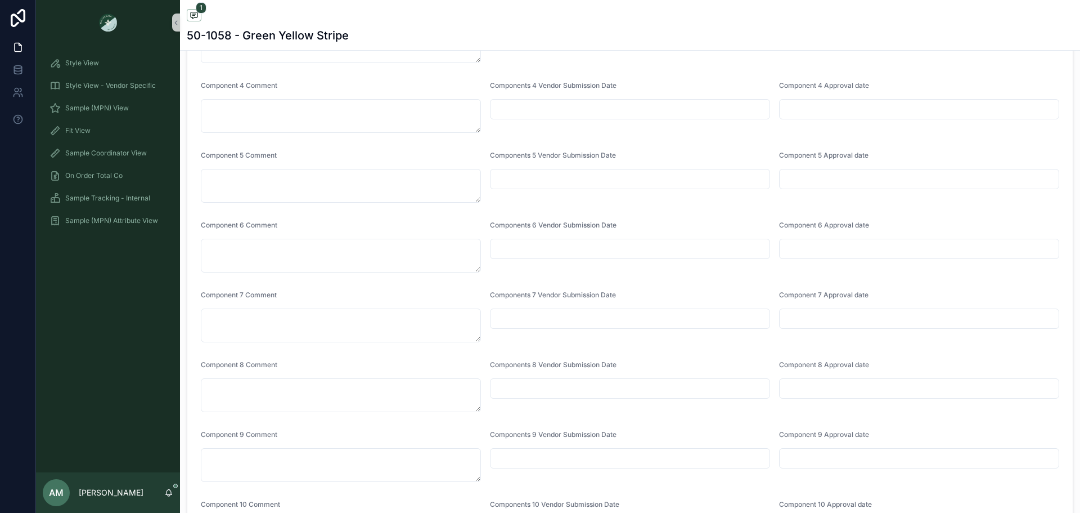
scroll to position [3608, 0]
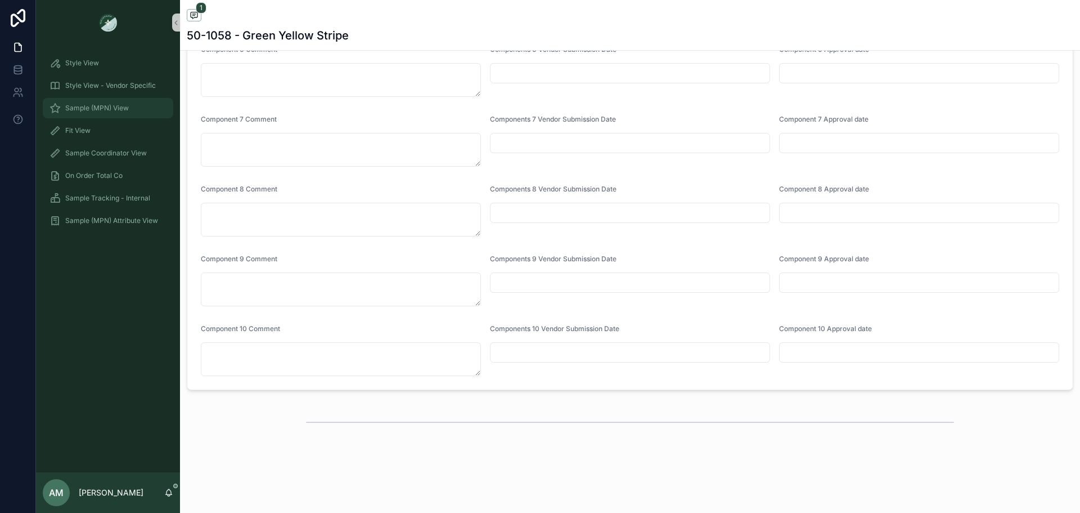
drag, startPoint x: 142, startPoint y: 105, endPoint x: 9, endPoint y: 221, distance: 176.3
click at [142, 105] on div "Sample (MPN) View" at bounding box center [108, 108] width 117 height 18
